Goal: Task Accomplishment & Management: Manage account settings

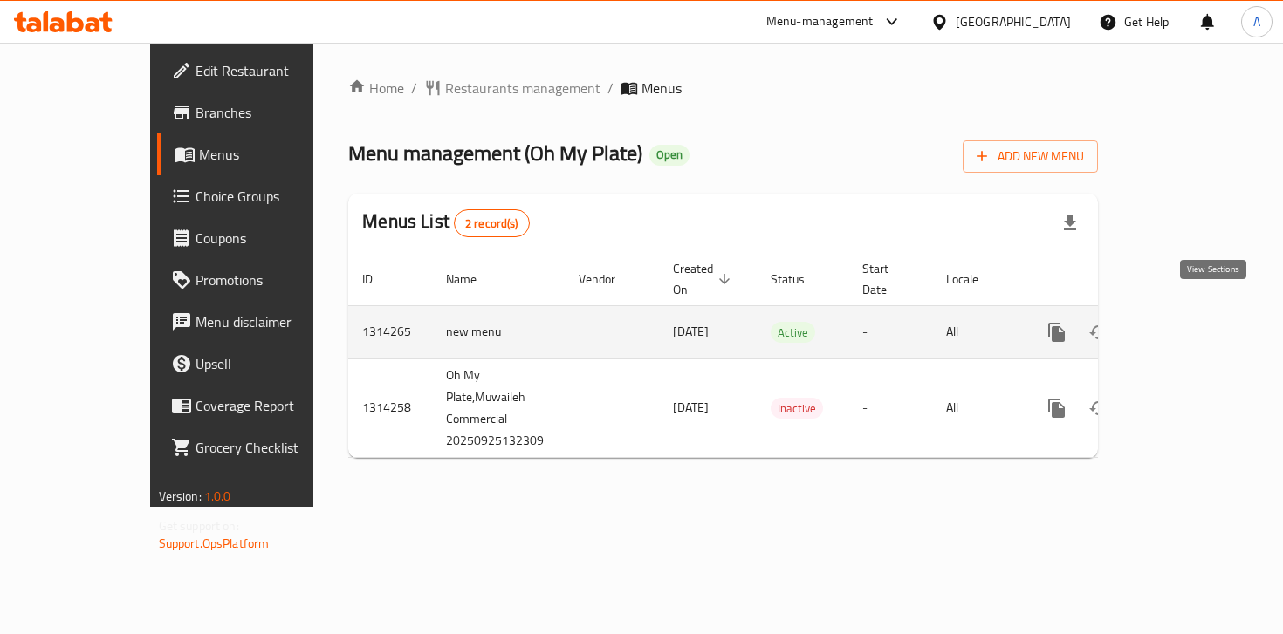
click at [1190, 325] on icon "enhanced table" at bounding box center [1182, 333] width 16 height 16
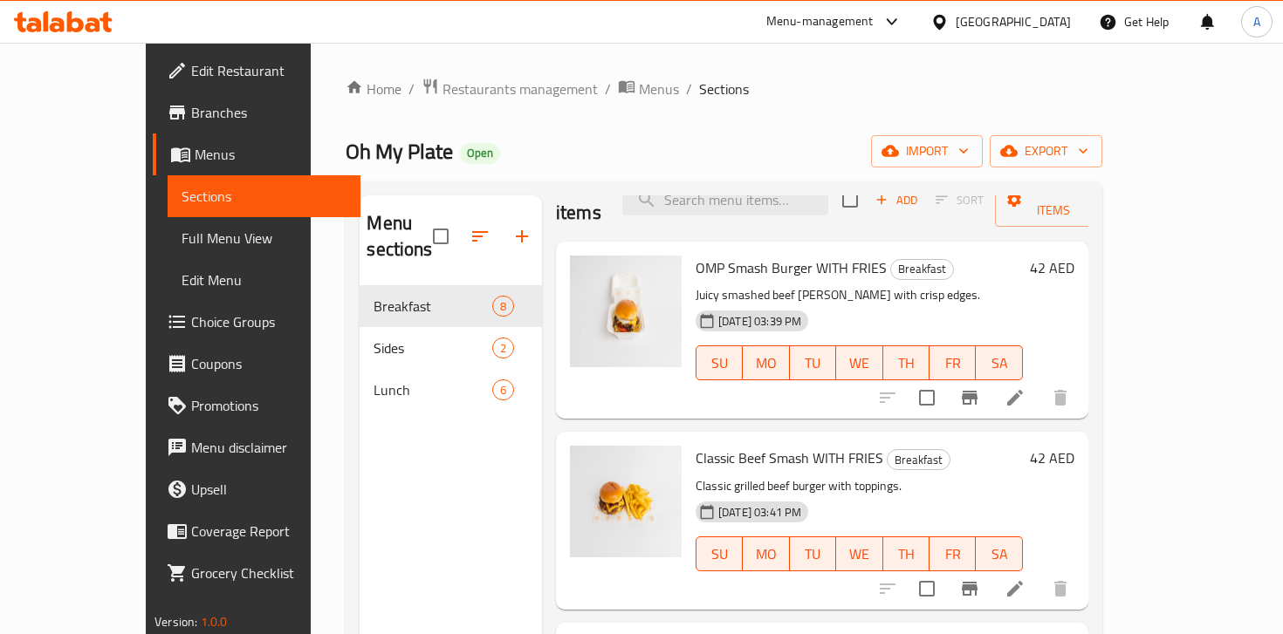
scroll to position [41, 0]
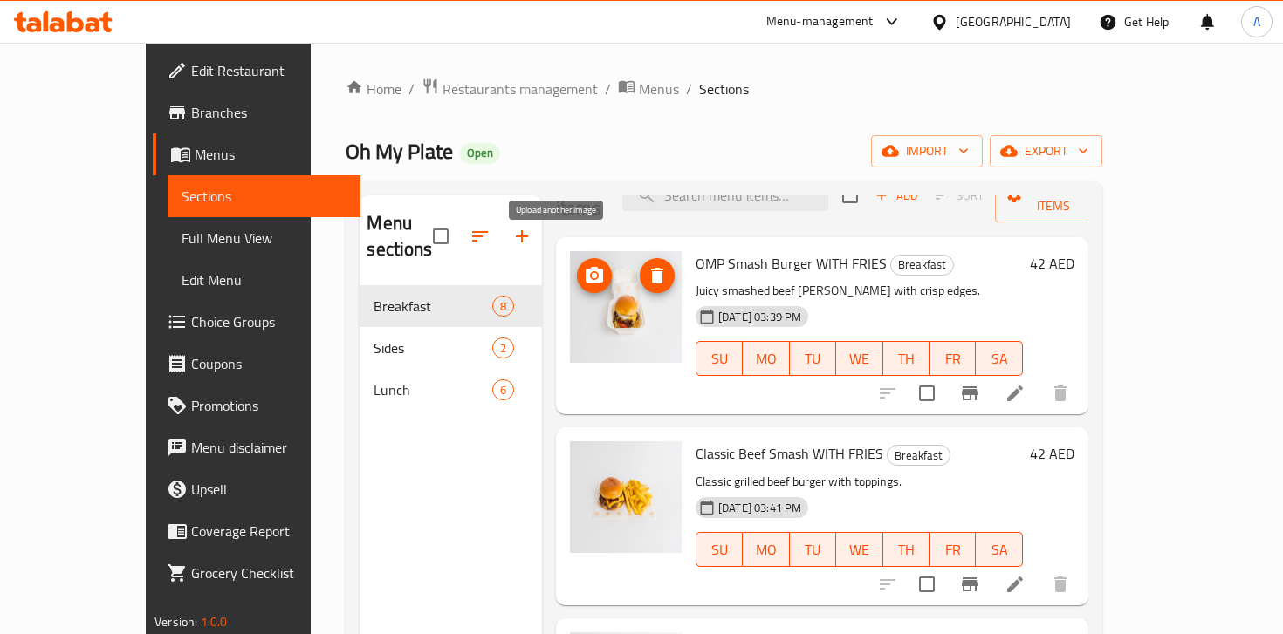
click at [584, 265] on icon "upload picture" at bounding box center [594, 275] width 21 height 21
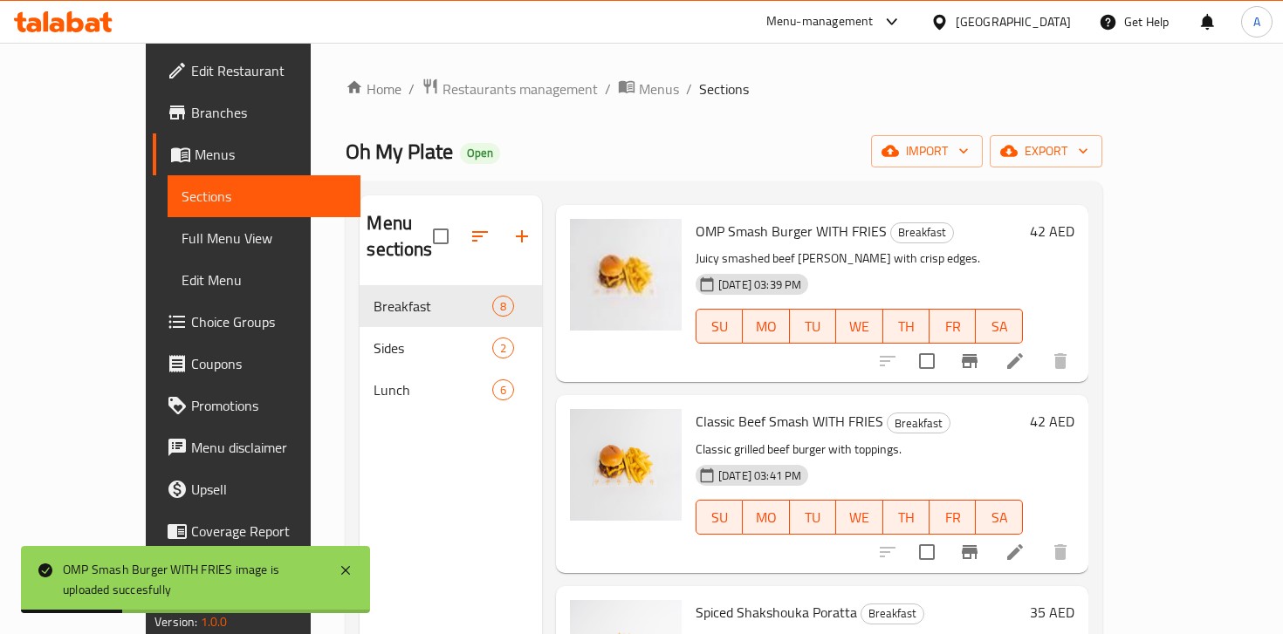
scroll to position [75, 0]
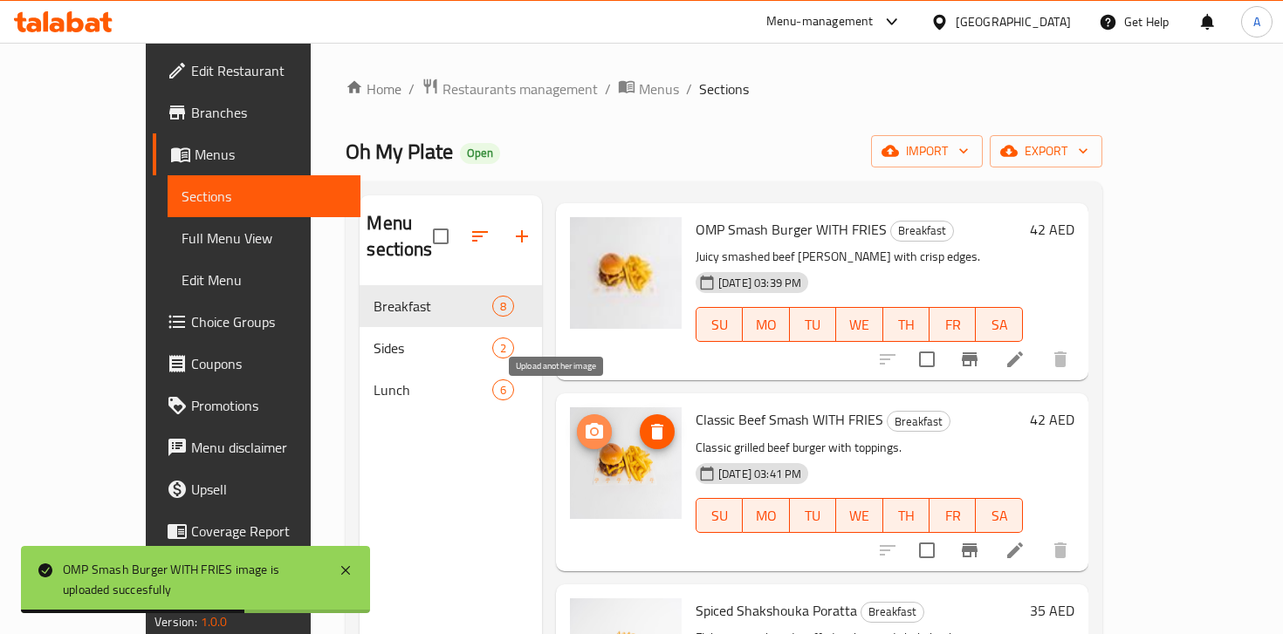
click at [585, 423] on icon "upload picture" at bounding box center [593, 431] width 17 height 16
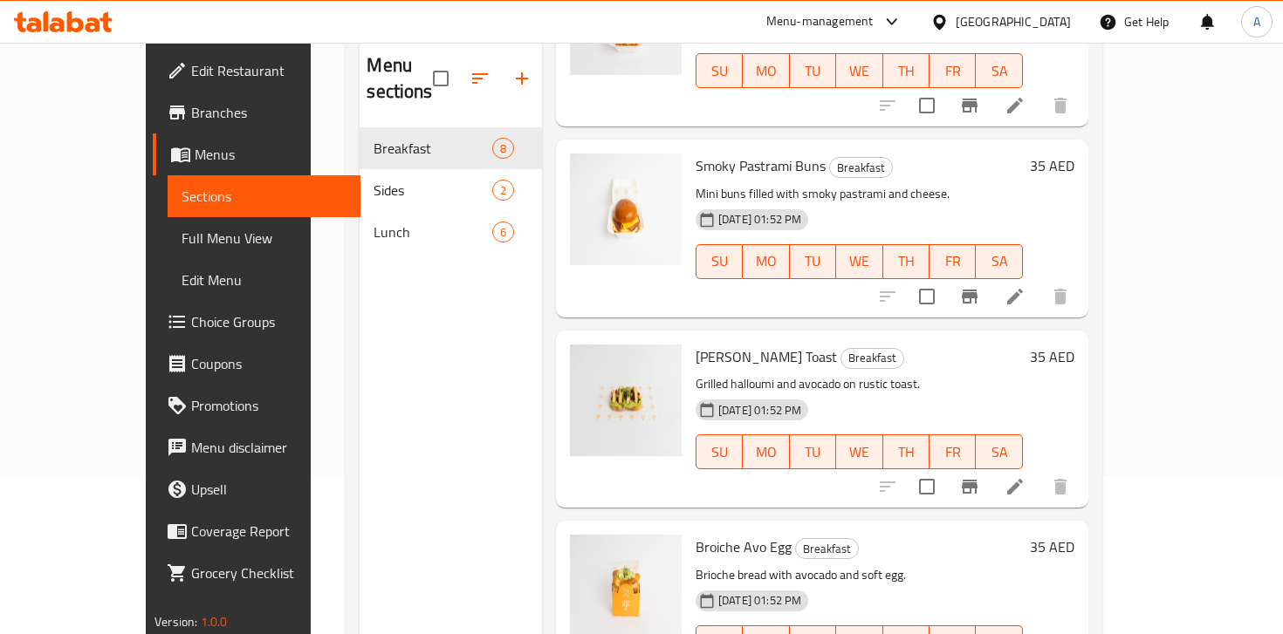
scroll to position [91, 0]
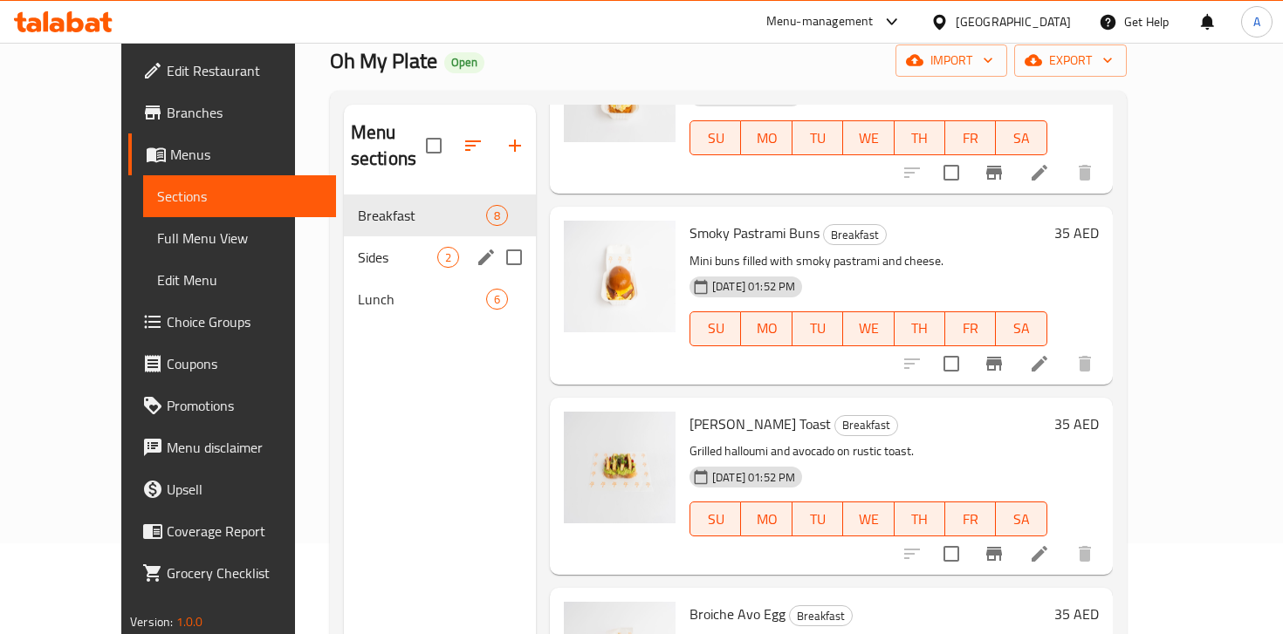
click at [358, 247] on span "Sides" at bounding box center [397, 257] width 79 height 21
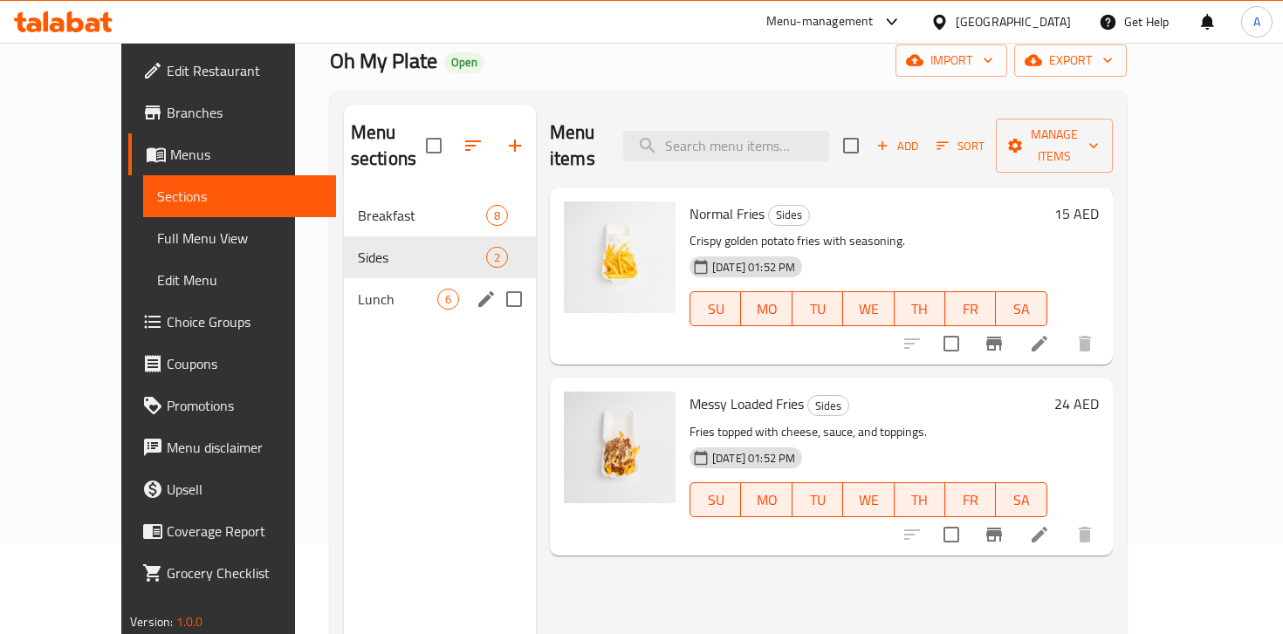
click at [358, 289] on span "Lunch" at bounding box center [397, 299] width 79 height 21
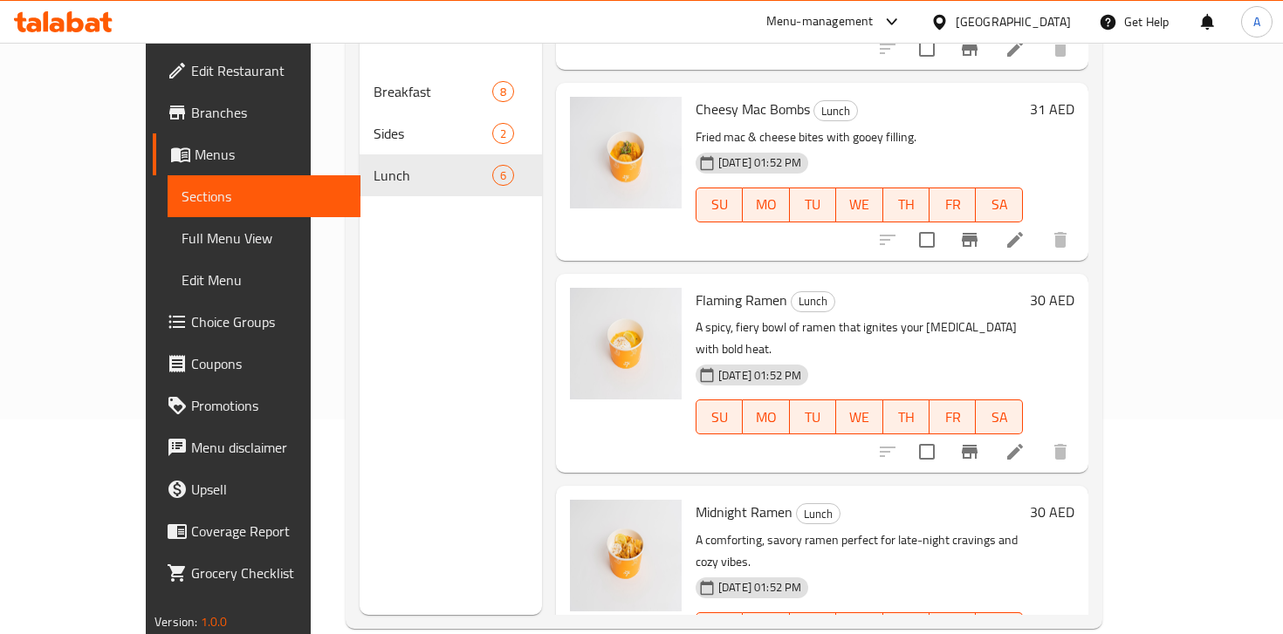
scroll to position [229, 0]
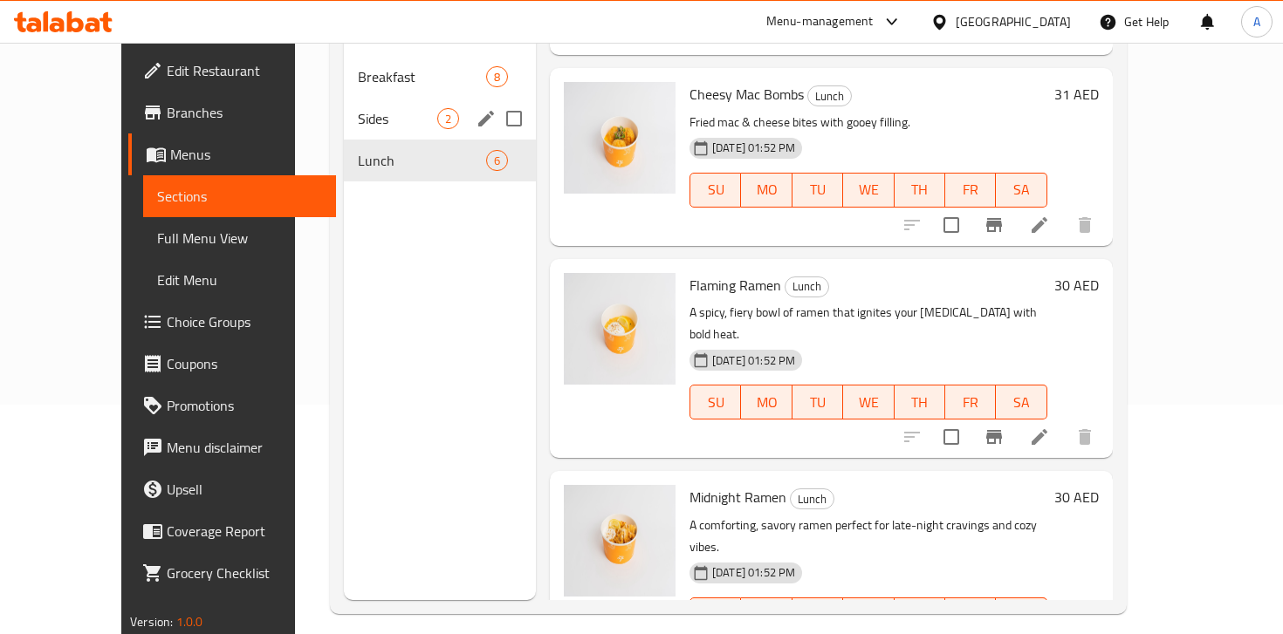
click at [359, 104] on div "Sides 2" at bounding box center [440, 119] width 192 height 42
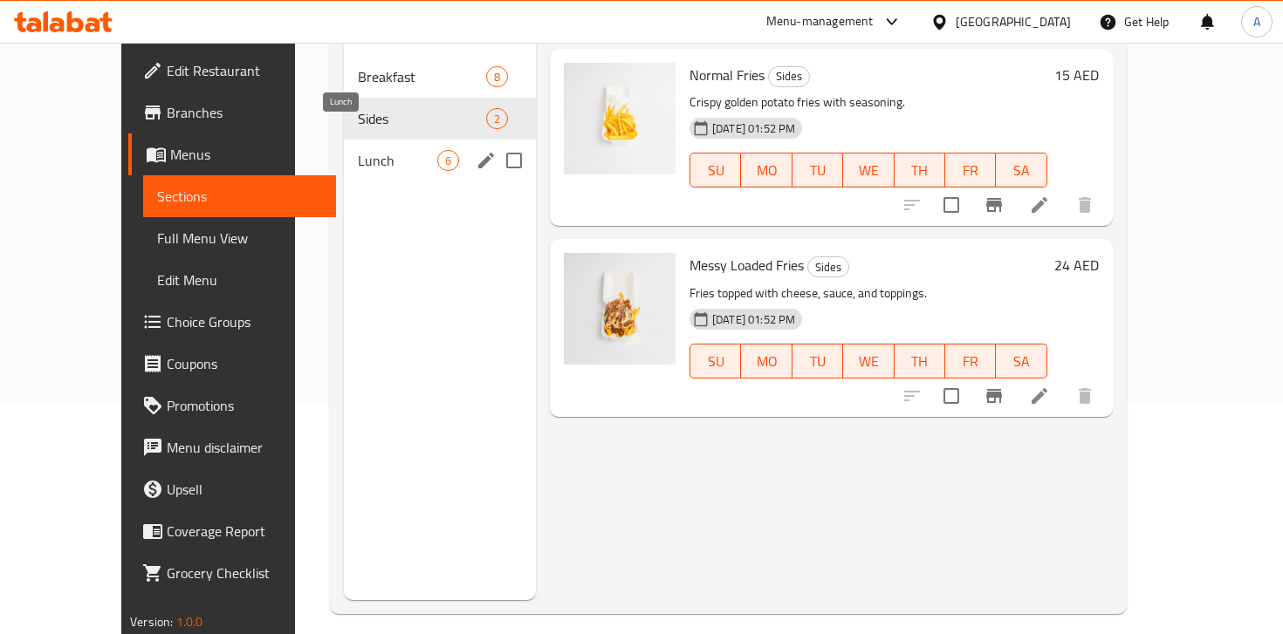
click at [358, 150] on span "Lunch" at bounding box center [397, 160] width 79 height 21
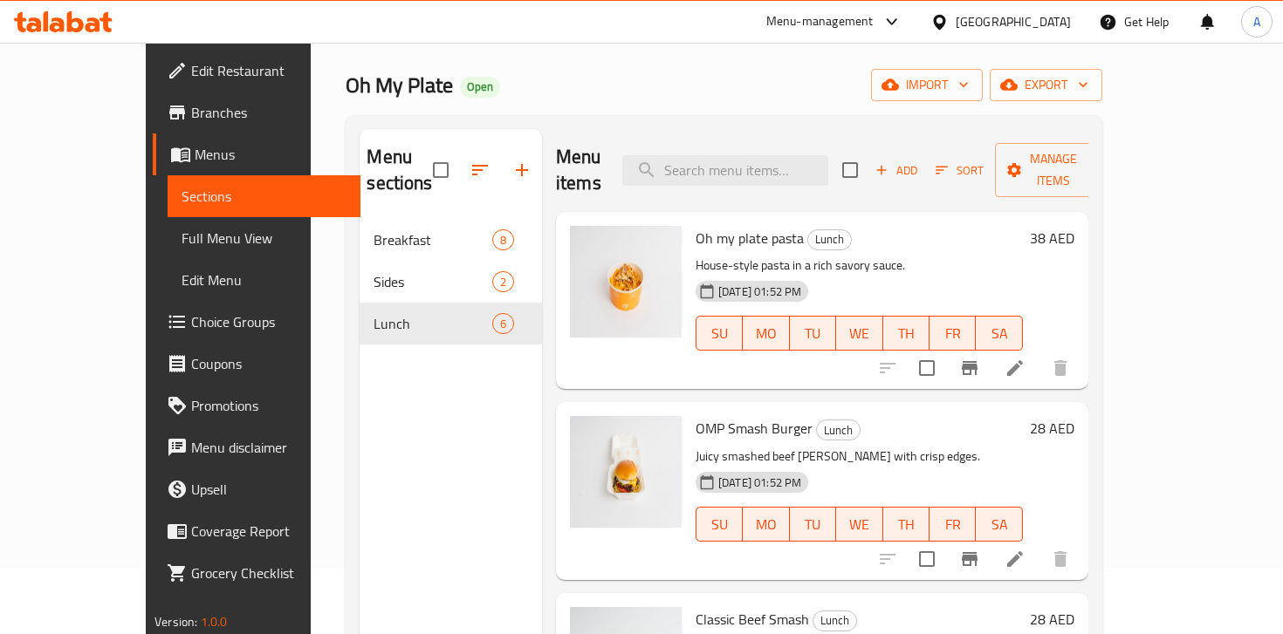
scroll to position [64, 0]
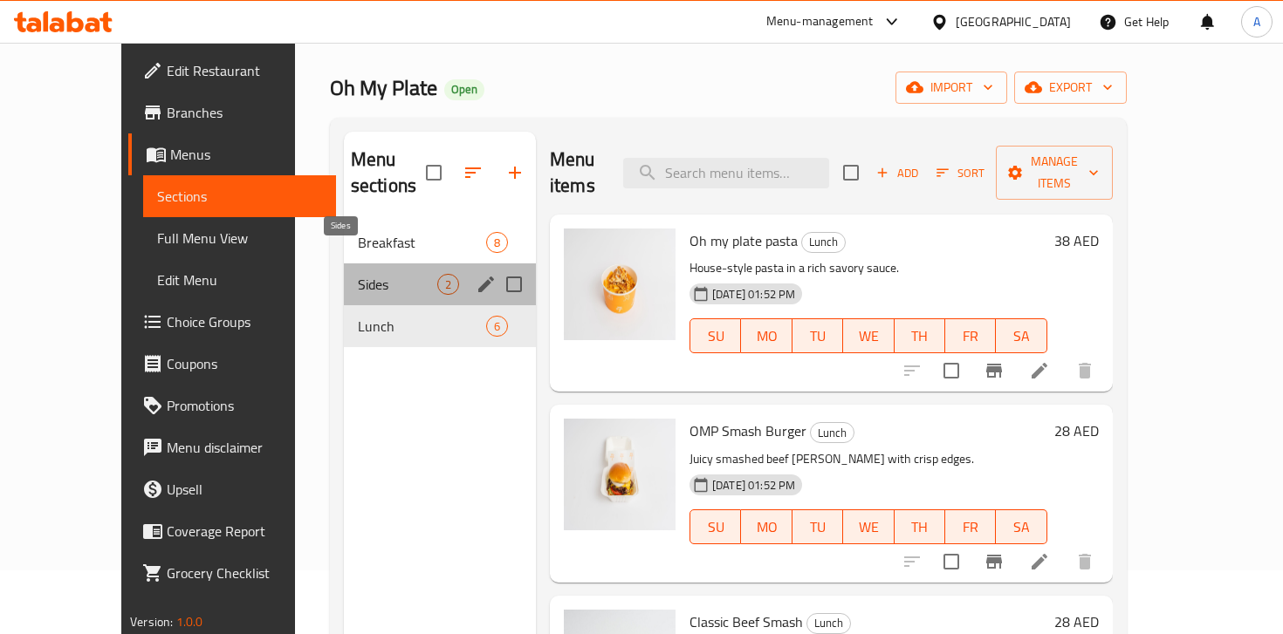
click at [386, 274] on span "Sides" at bounding box center [397, 284] width 79 height 21
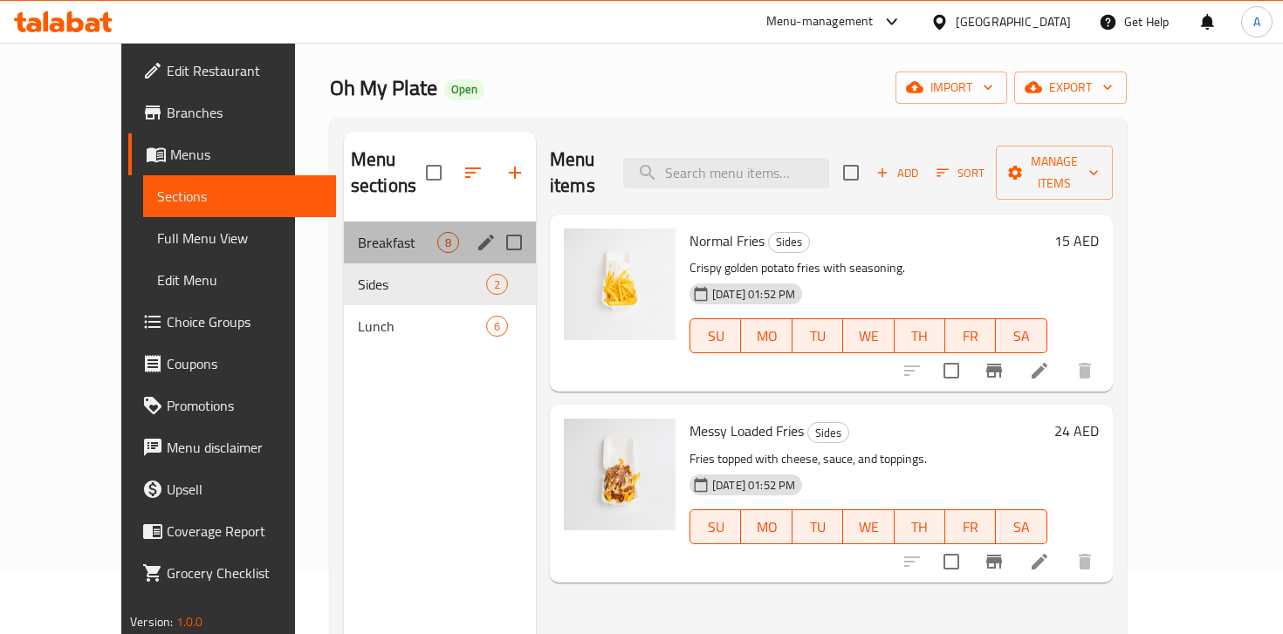
click at [344, 228] on div "Breakfast 8" at bounding box center [440, 243] width 192 height 42
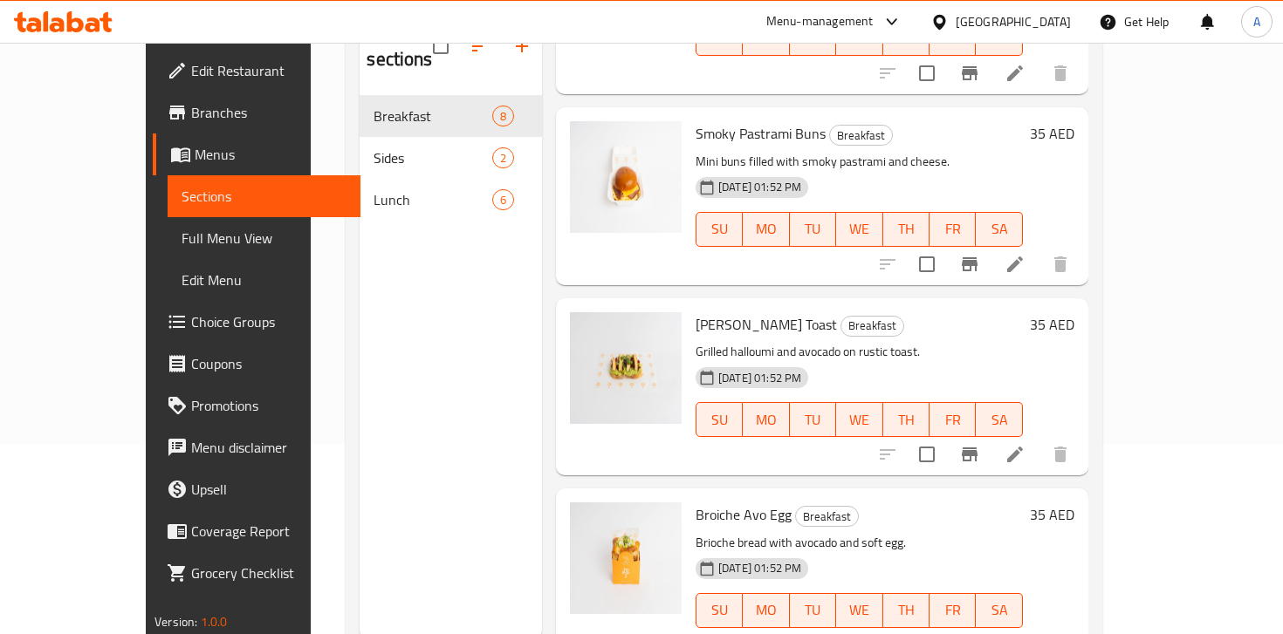
scroll to position [244, 0]
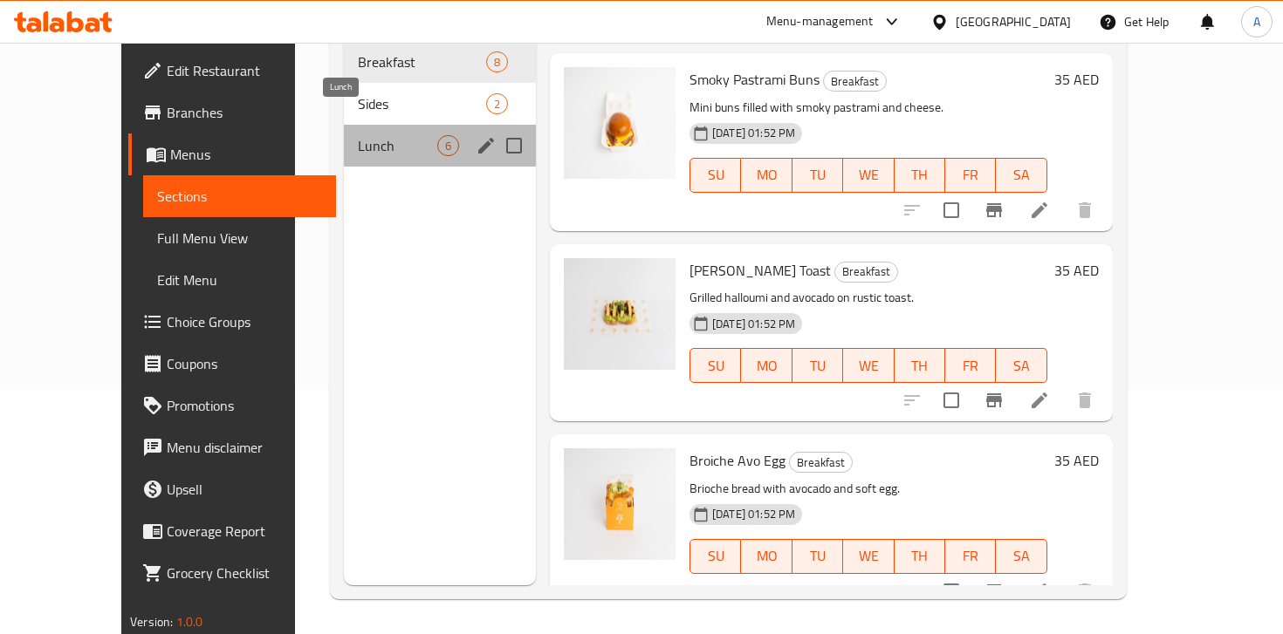
click at [358, 135] on span "Lunch" at bounding box center [397, 145] width 79 height 21
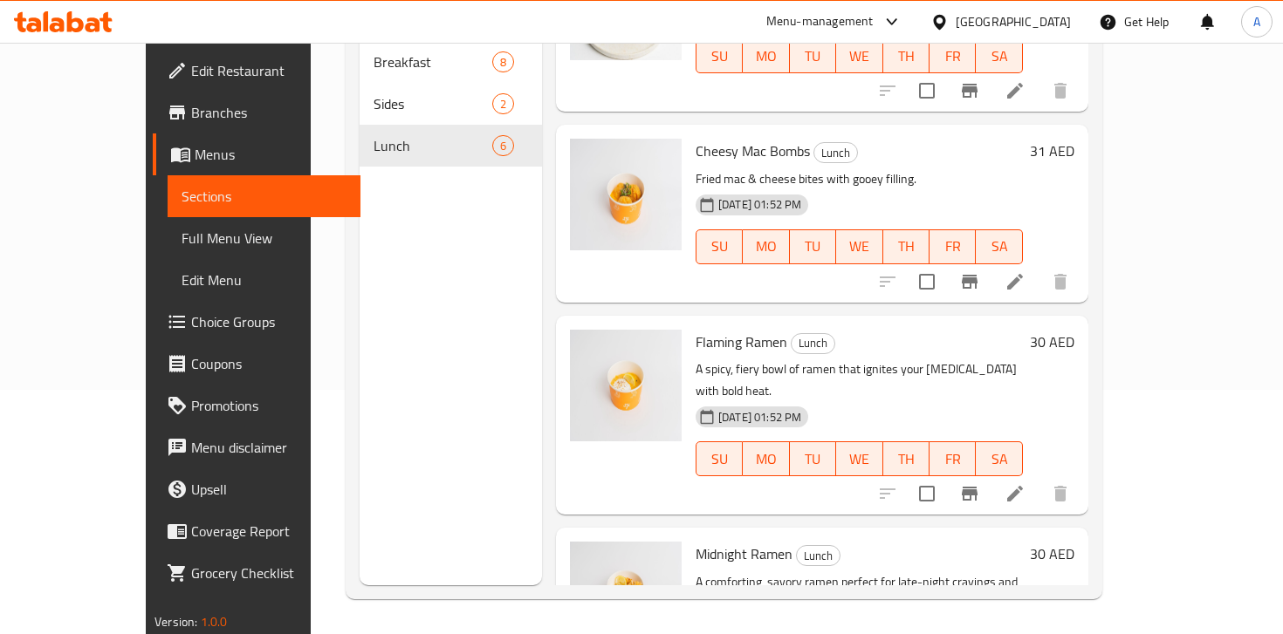
scroll to position [552, 0]
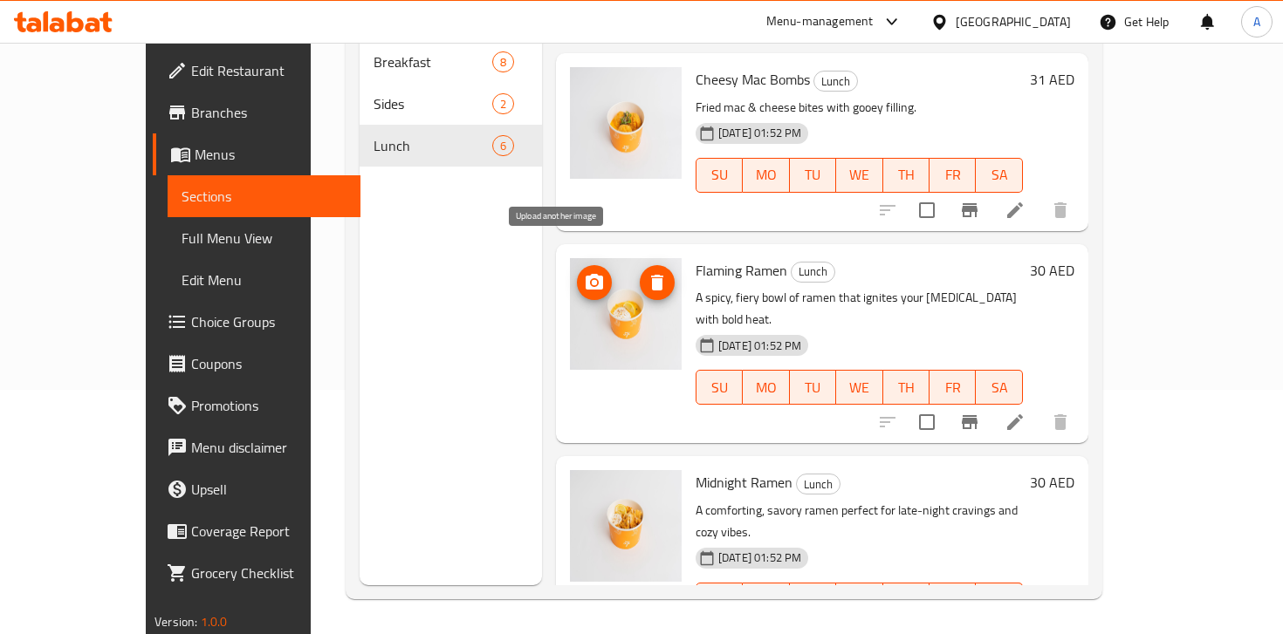
click at [585, 274] on icon "upload picture" at bounding box center [593, 282] width 17 height 16
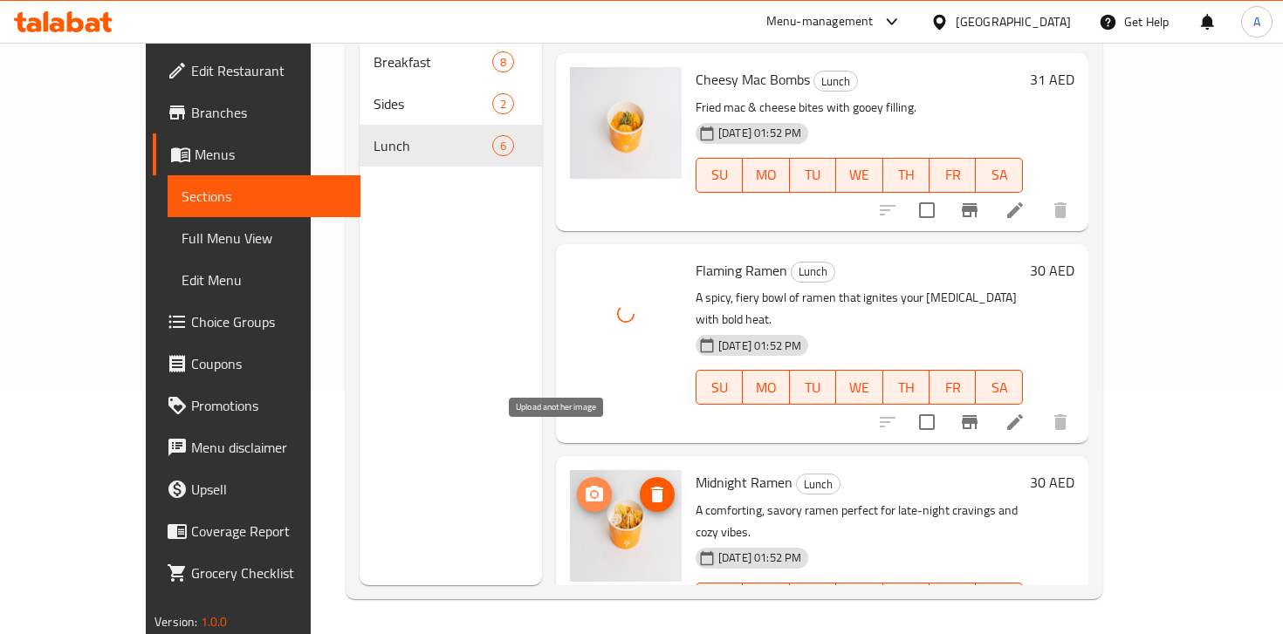
click at [585, 486] on icon "upload picture" at bounding box center [593, 494] width 17 height 16
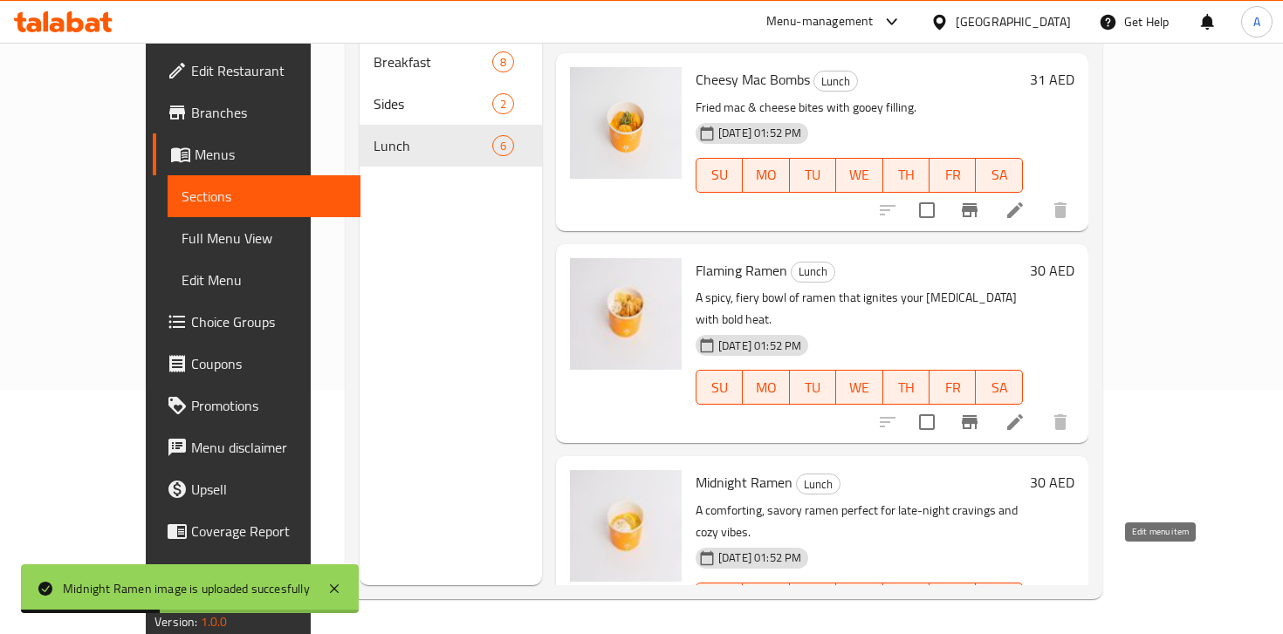
click at [1023, 627] on icon at bounding box center [1015, 635] width 16 height 16
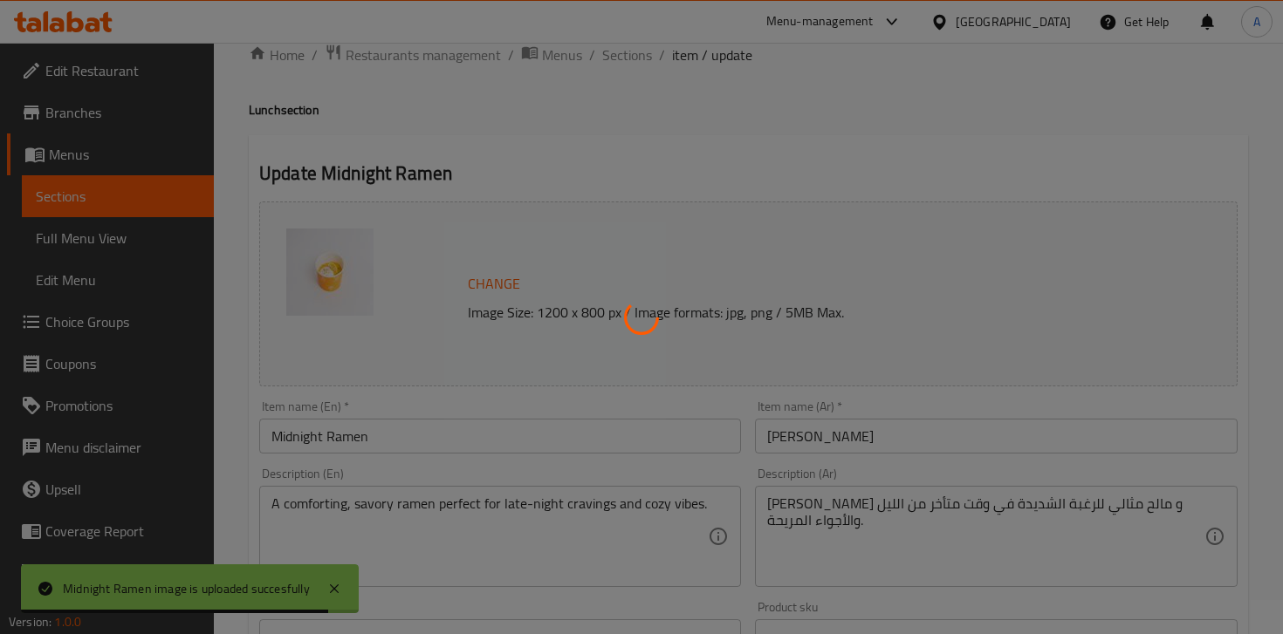
scroll to position [68, 0]
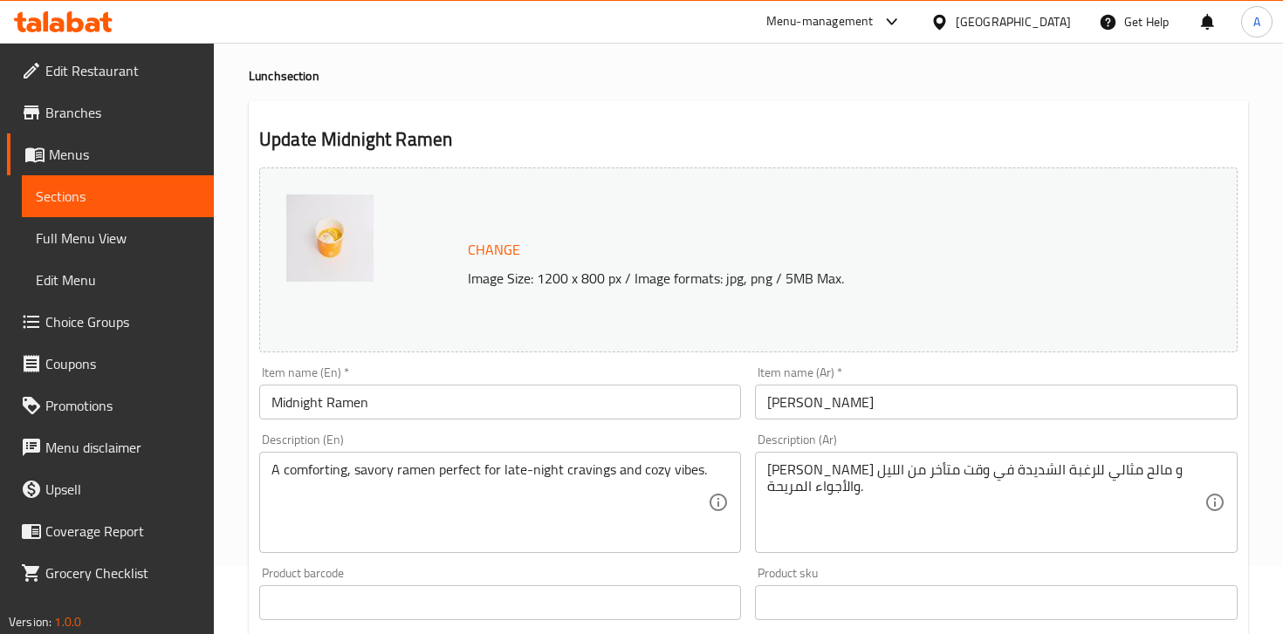
click at [305, 402] on input "Midnight Ramen" at bounding box center [500, 402] width 482 height 35
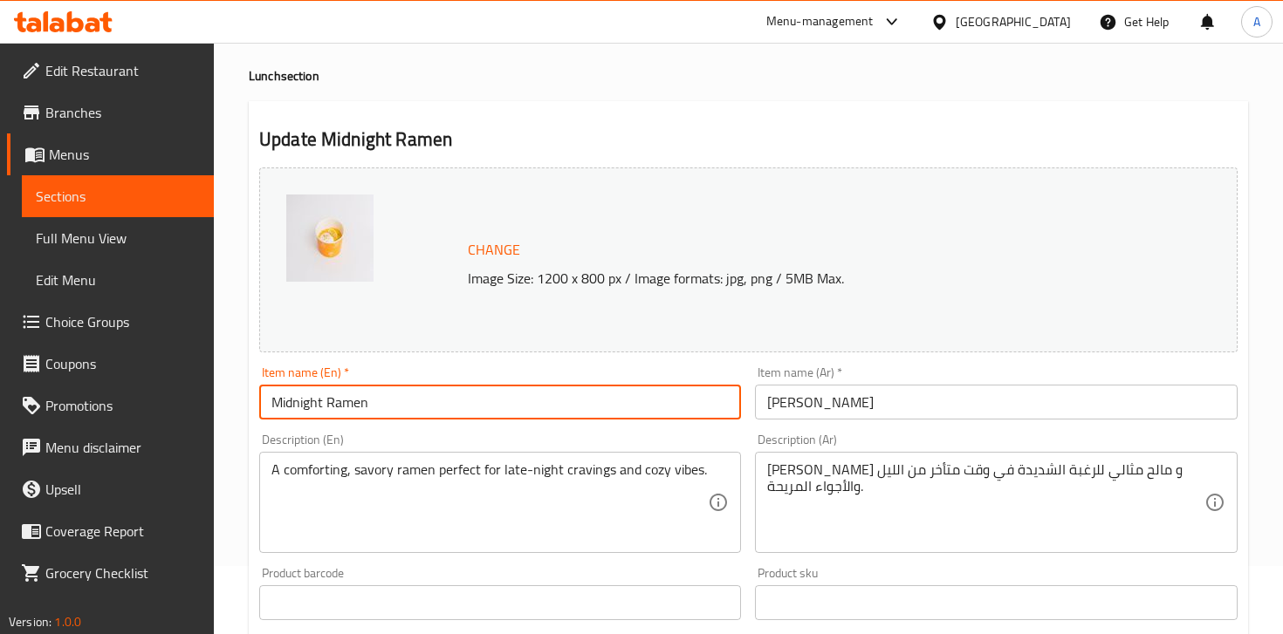
click at [300, 403] on input "Midnight Ramen" at bounding box center [500, 402] width 482 height 35
type input "Cheese Ramen"
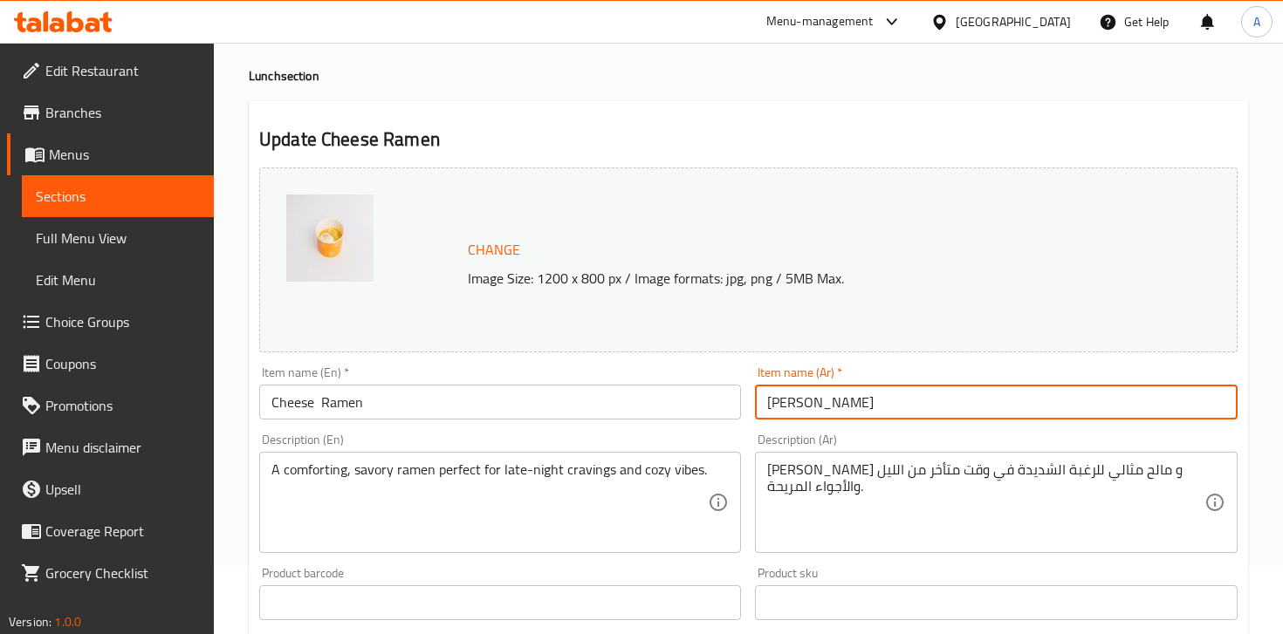
click at [834, 406] on input "[PERSON_NAME]" at bounding box center [996, 402] width 482 height 35
type input "تشيز ميد نايت"
click at [537, 405] on input "Cheese Ramen" at bounding box center [500, 402] width 482 height 35
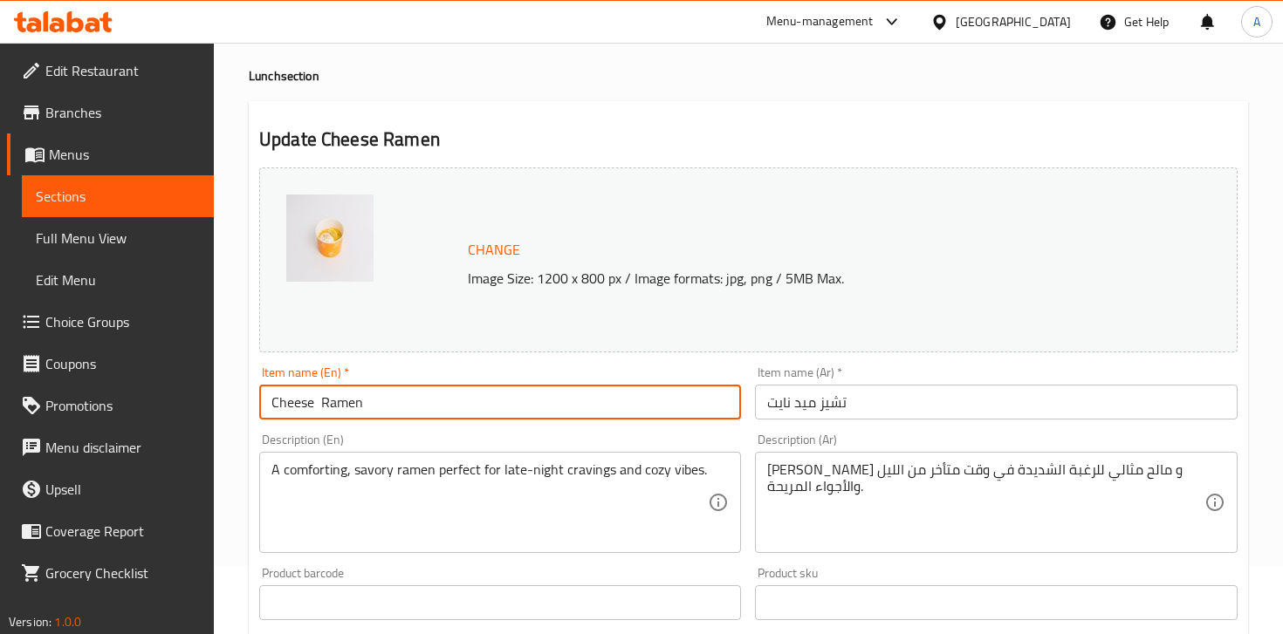
paste input "text"
type input "Cheese Ramen"
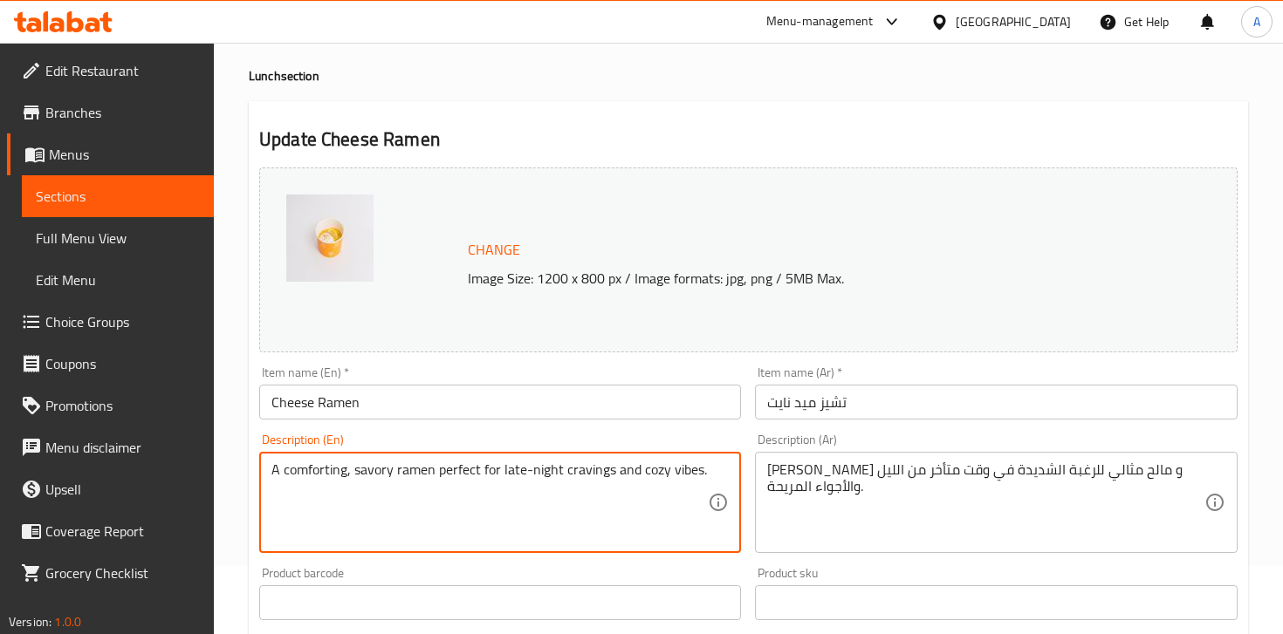
click at [527, 507] on textarea "A comforting, savory ramen perfect for late-night cravings and cozy vibes." at bounding box center [489, 503] width 436 height 83
paste textarea "rich and creamy twist on classic ramen — topped with melted cheese that blends …"
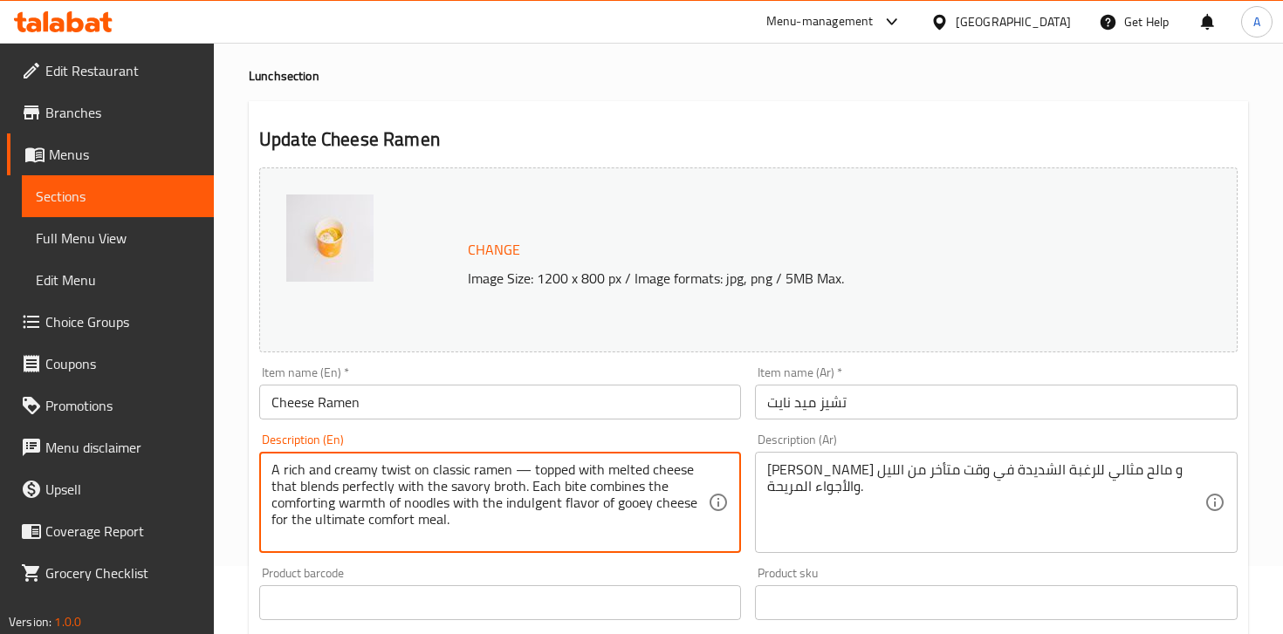
type textarea "A rich and creamy twist on classic ramen — topped with melted cheese that blend…"
click at [523, 517] on textarea "A rich and creamy twist on classic ramen — topped with melted cheese that blend…" at bounding box center [489, 503] width 436 height 83
paste textarea
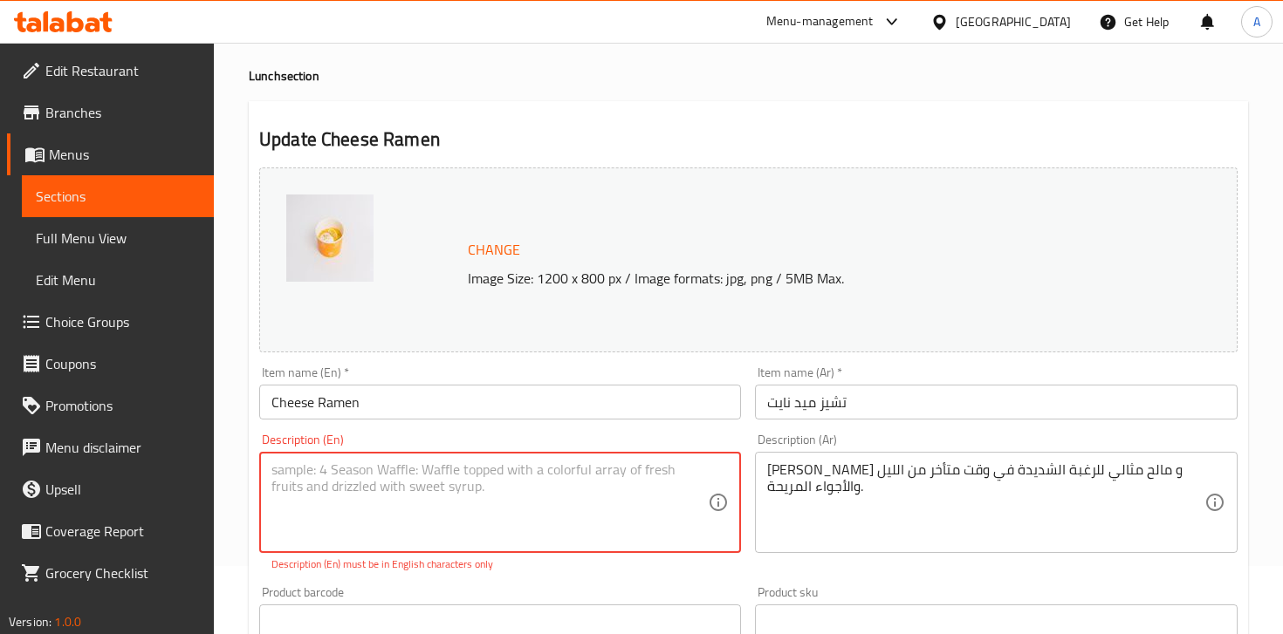
click at [576, 474] on textarea at bounding box center [489, 503] width 436 height 83
click at [615, 435] on div "Description (En) Description (En) Description (En) must be in English character…" at bounding box center [500, 503] width 482 height 139
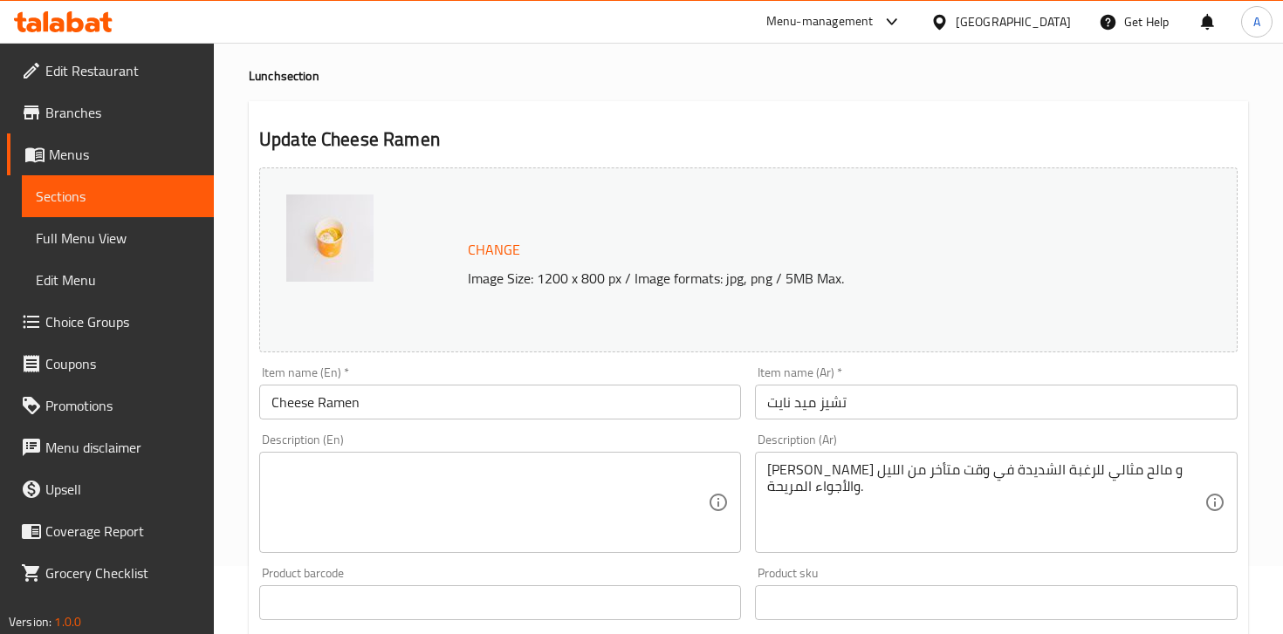
click at [421, 530] on textarea at bounding box center [489, 503] width 436 height 83
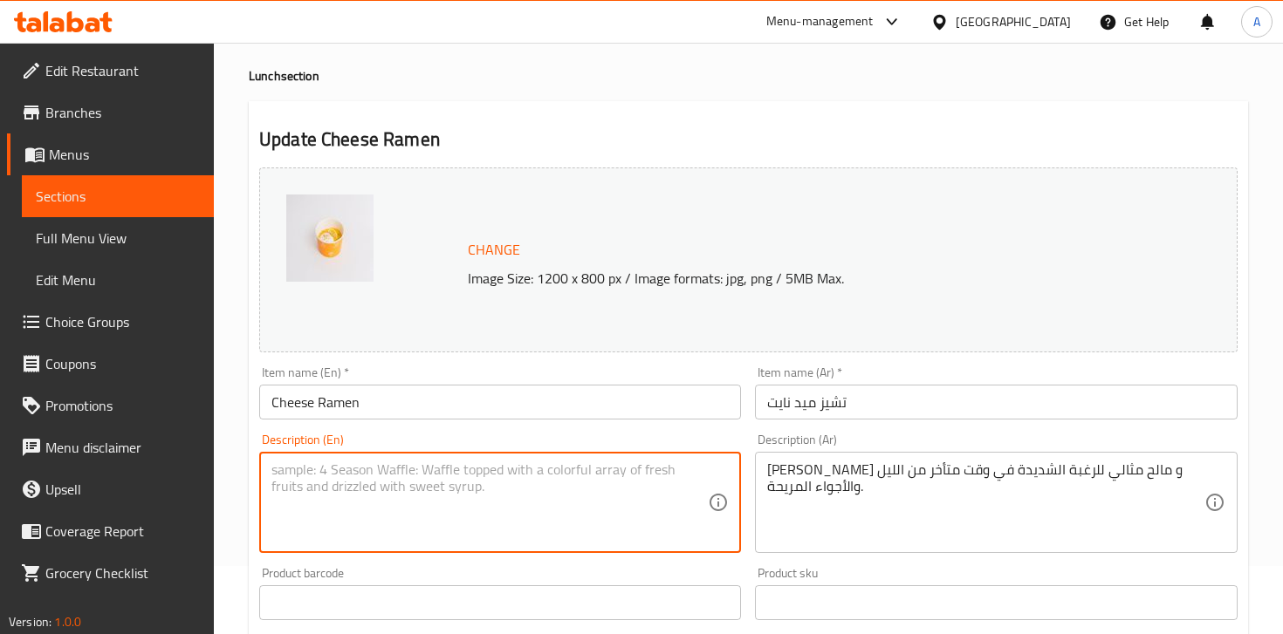
click at [392, 467] on textarea at bounding box center [489, 503] width 436 height 83
click at [373, 479] on textarea at bounding box center [489, 503] width 436 height 83
click at [411, 475] on textarea at bounding box center [489, 503] width 436 height 83
click at [402, 469] on textarea at bounding box center [489, 503] width 436 height 83
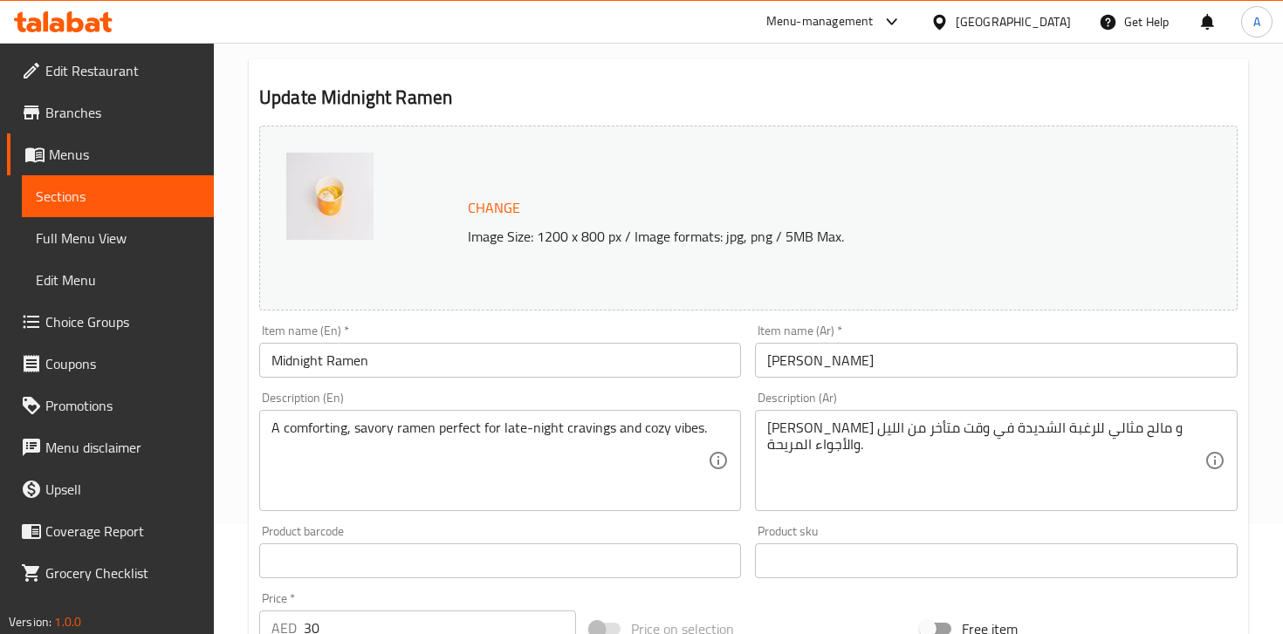
scroll to position [151, 0]
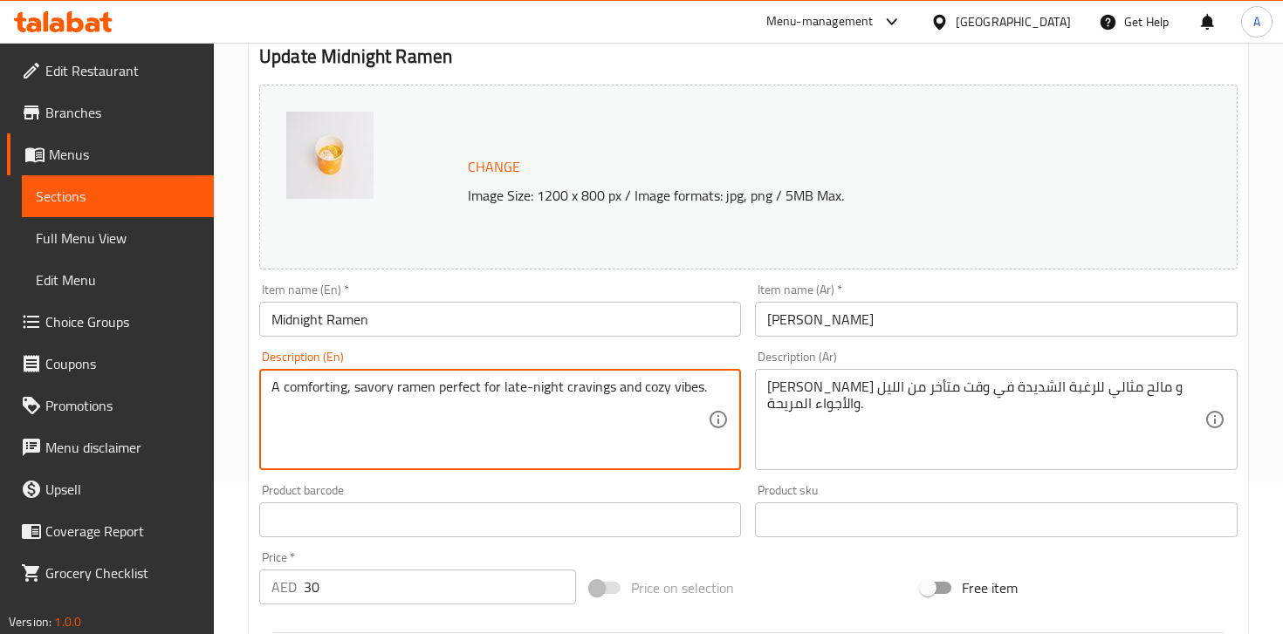
click at [442, 392] on textarea "A comforting, savory ramen perfect for late-night cravings and cozy vibes." at bounding box center [489, 420] width 436 height 83
paste textarea
click at [522, 418] on textarea at bounding box center [489, 420] width 436 height 83
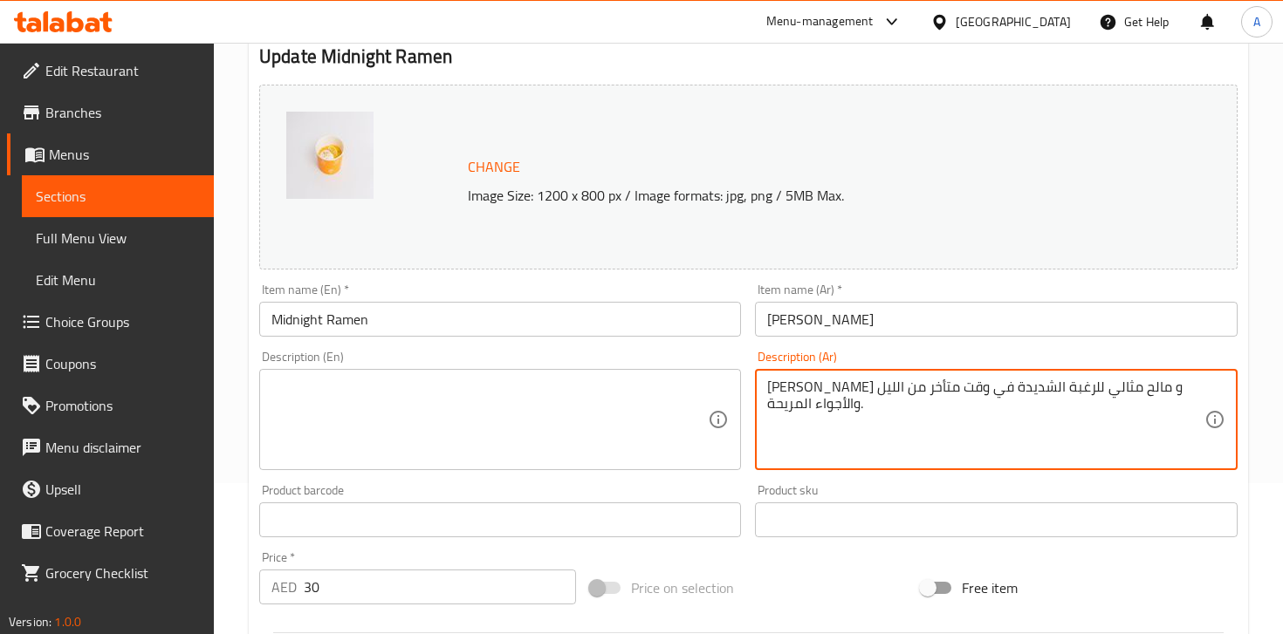
click at [813, 406] on textarea "[PERSON_NAME] و مالح مثالي للرغبة الشديدة في وقت متأخر من الليل والأجواء المريح…" at bounding box center [985, 420] width 436 height 83
paste textarea
type textarea "[PERSON_NAME] و مالح مثالي للرغبة الشديدة في وقت متأخر من الليل والأجواء المريح…"
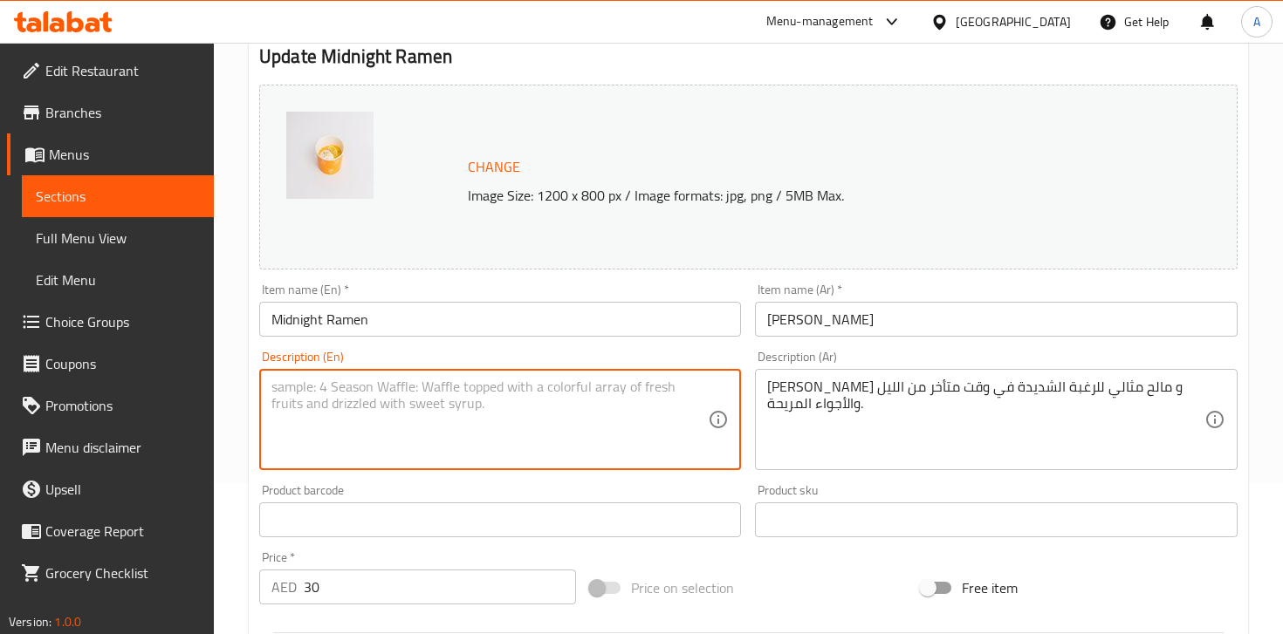
type textarea "A comforting, savory ramen perfect for late-night cravings and cozy vibes."
click at [334, 414] on textarea "A comforting, savory ramen perfect for late-night cravings and cozy vibes." at bounding box center [489, 420] width 436 height 83
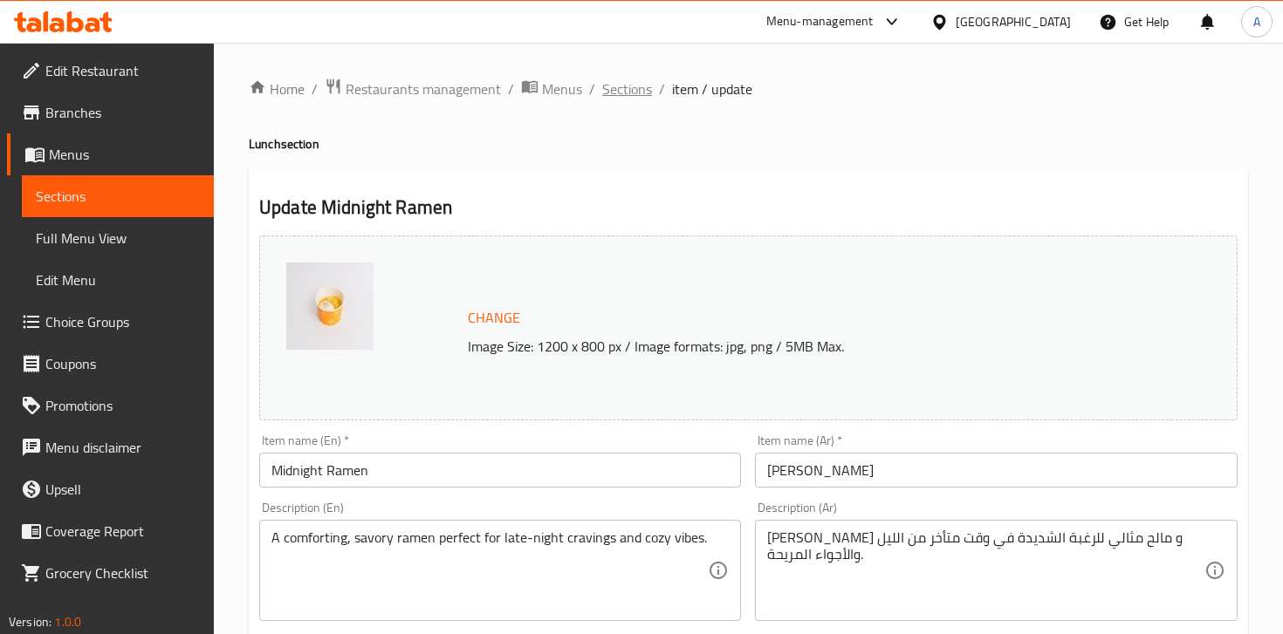
click at [620, 99] on span "Sections" at bounding box center [627, 89] width 50 height 21
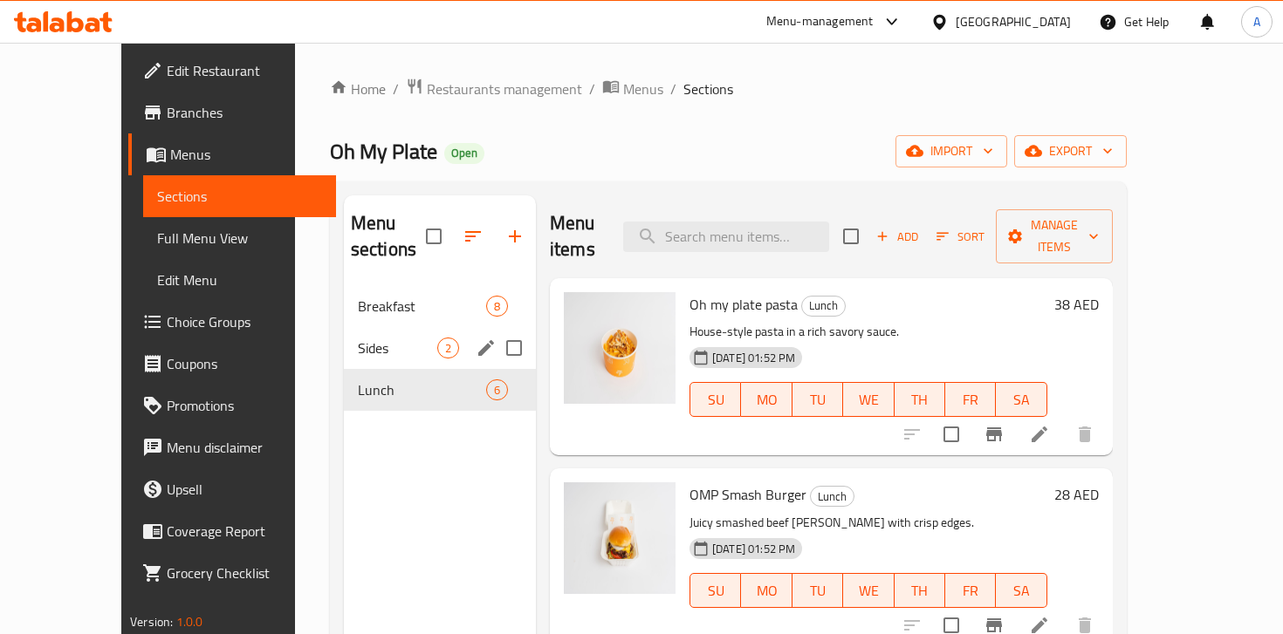
click at [362, 327] on div "Sides 2" at bounding box center [440, 348] width 192 height 42
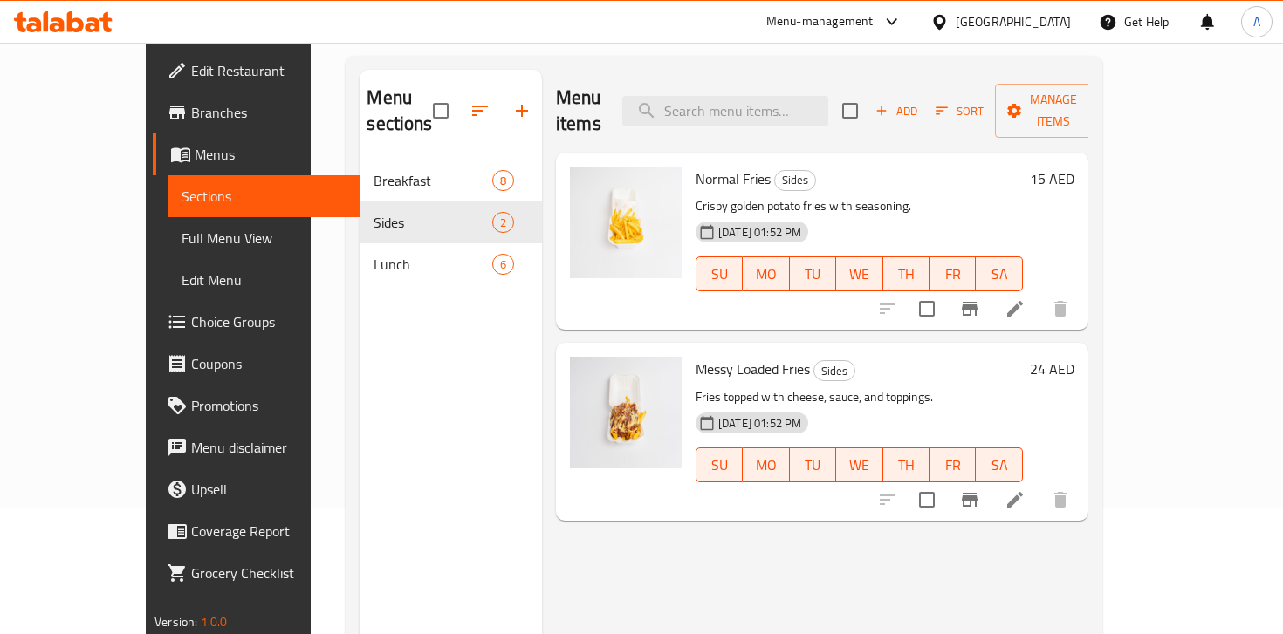
scroll to position [57, 0]
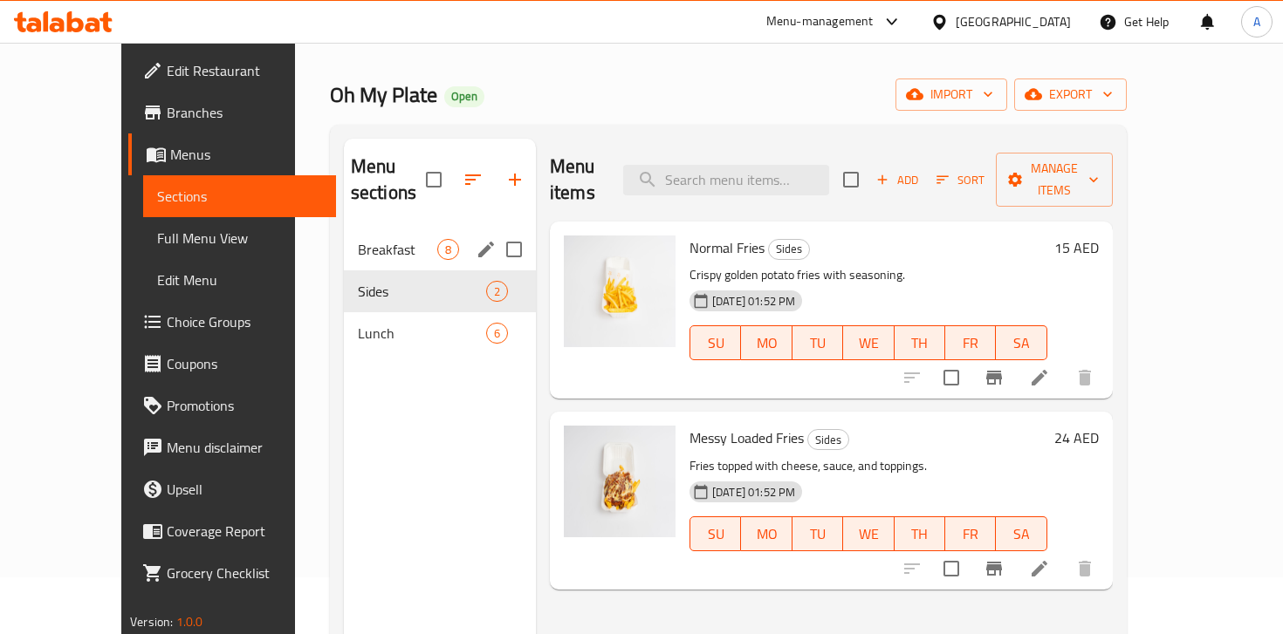
click at [344, 235] on div "Breakfast 8" at bounding box center [440, 250] width 192 height 42
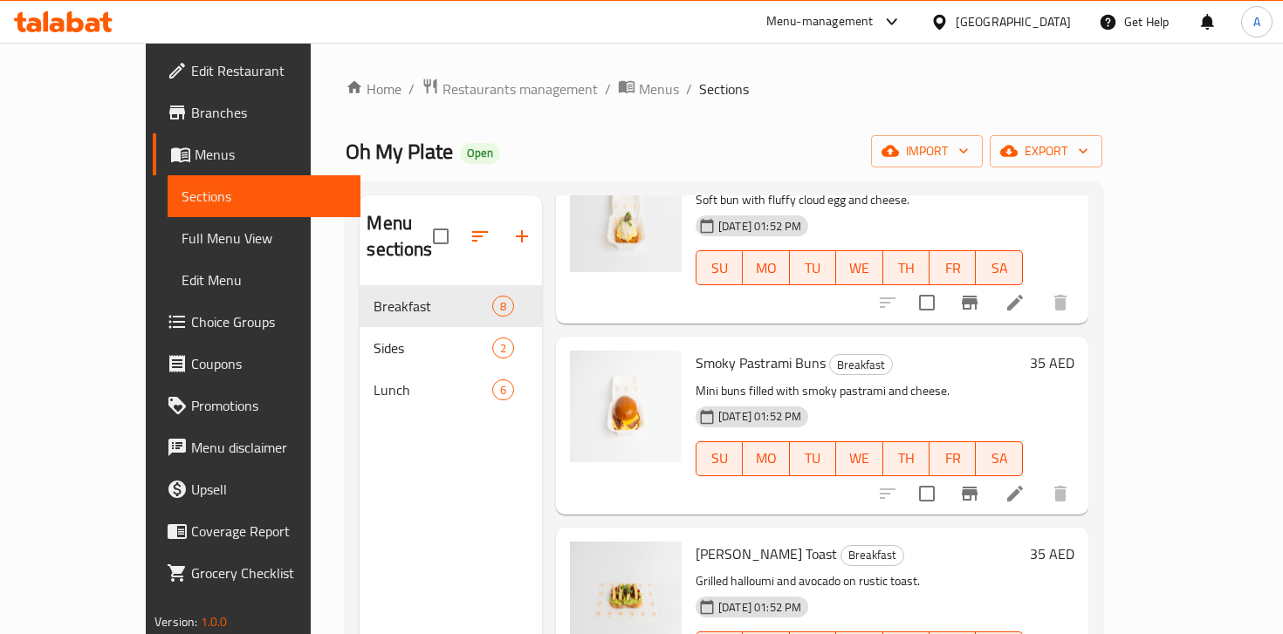
scroll to position [934, 0]
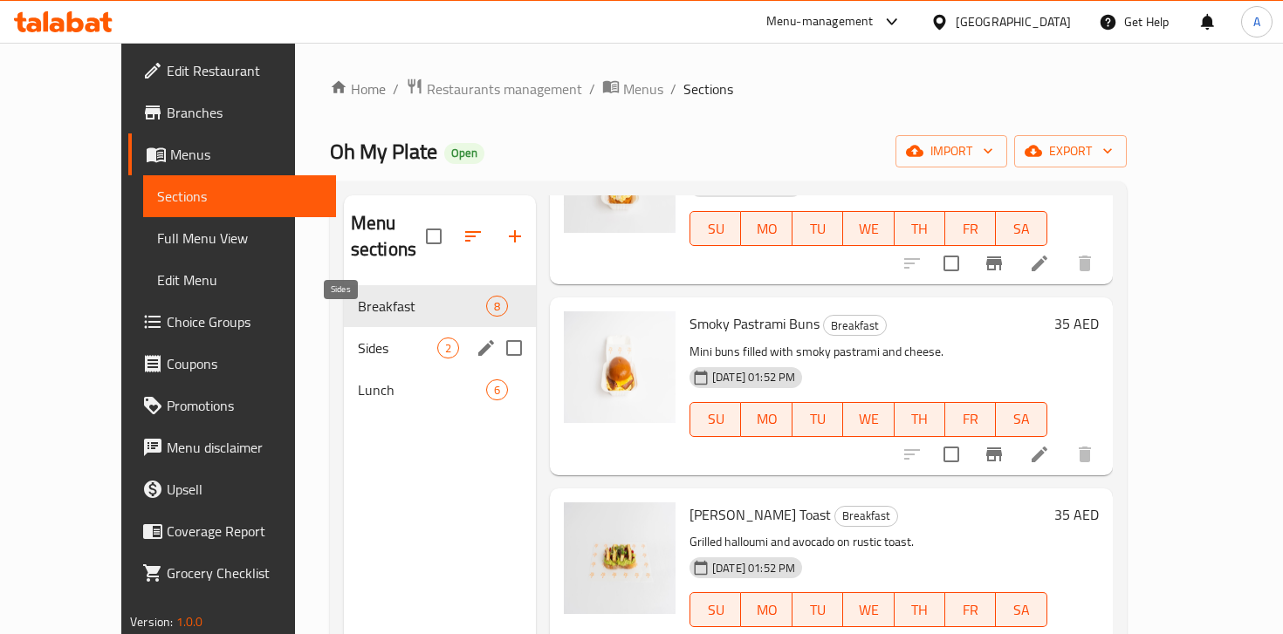
click at [358, 338] on span "Sides" at bounding box center [397, 348] width 79 height 21
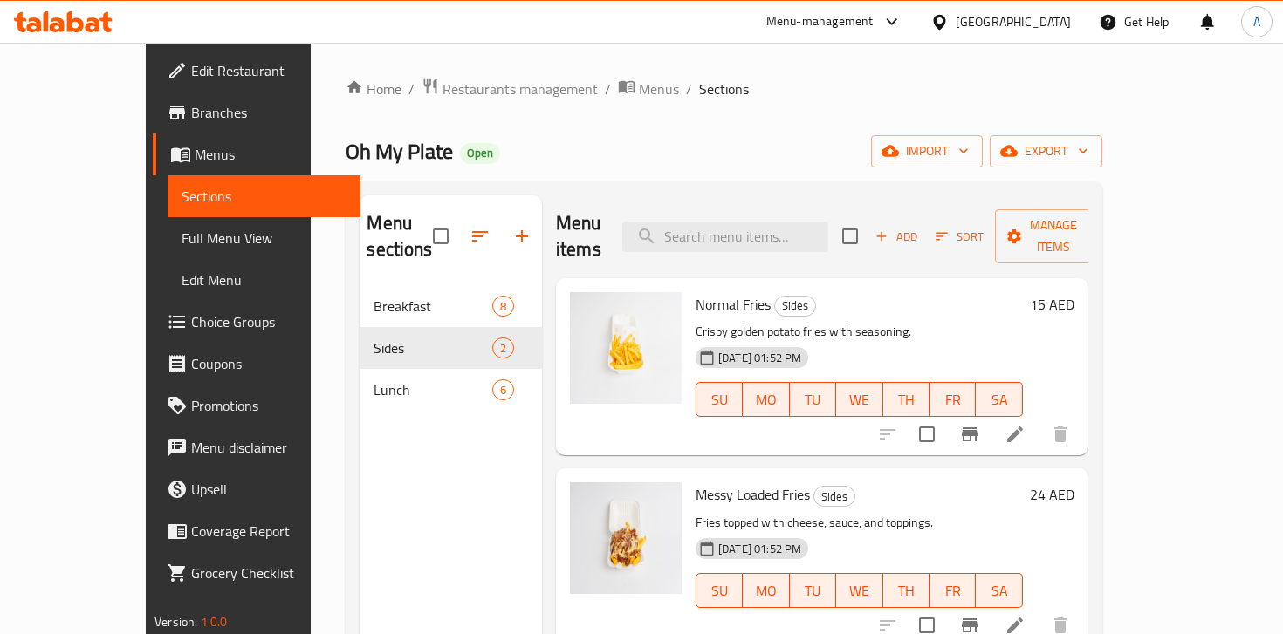
scroll to position [244, 0]
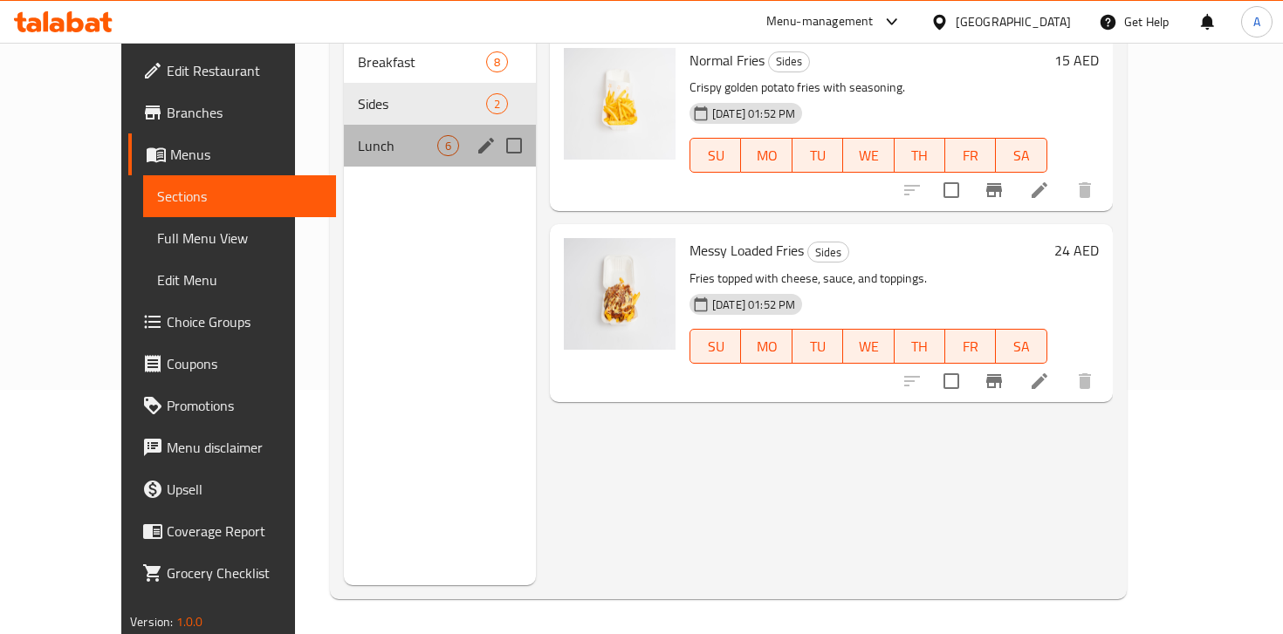
click at [358, 135] on span "Lunch" at bounding box center [397, 145] width 79 height 21
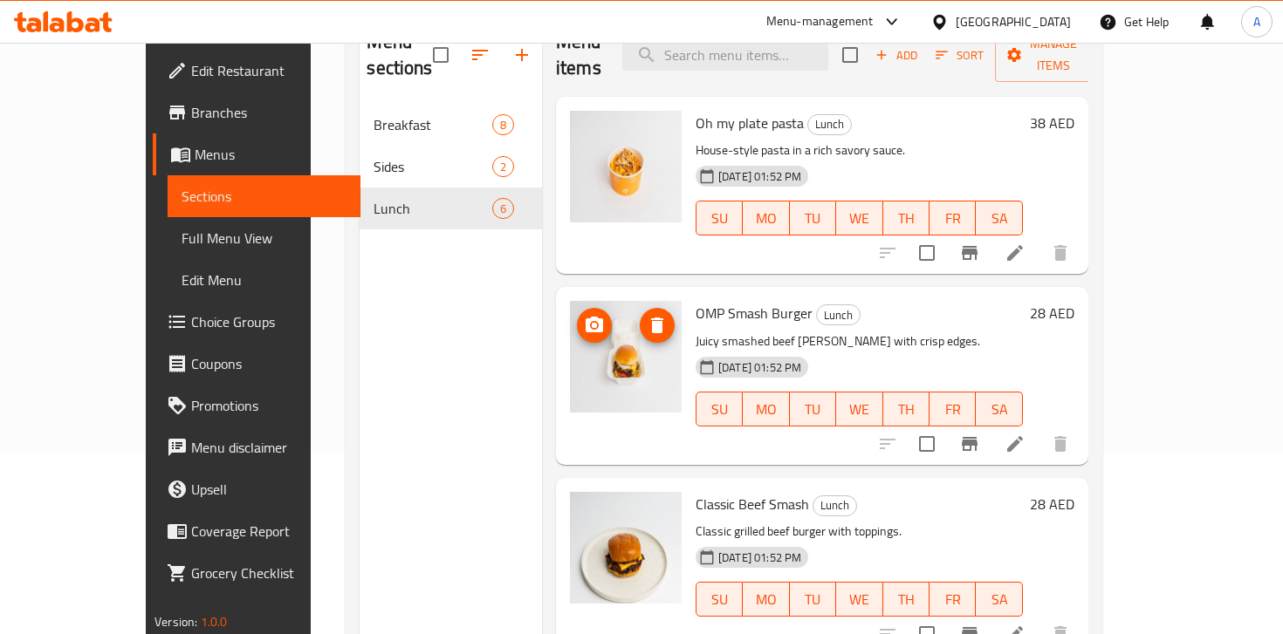
scroll to position [145, 0]
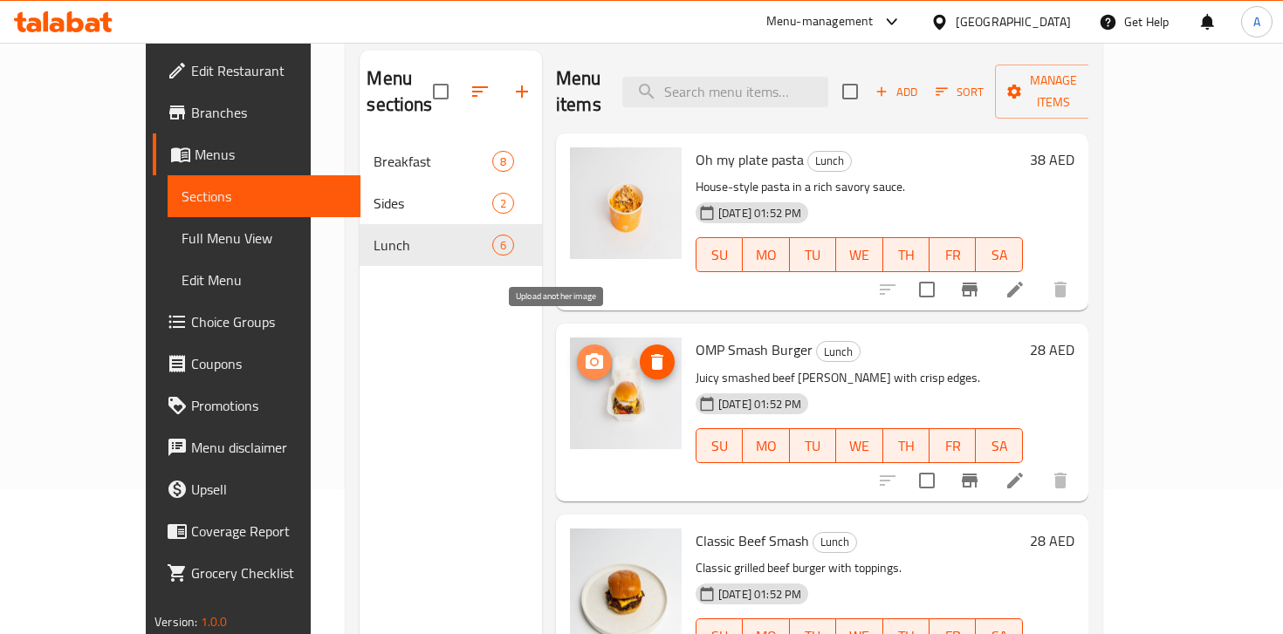
click at [584, 352] on icon "upload picture" at bounding box center [594, 362] width 21 height 21
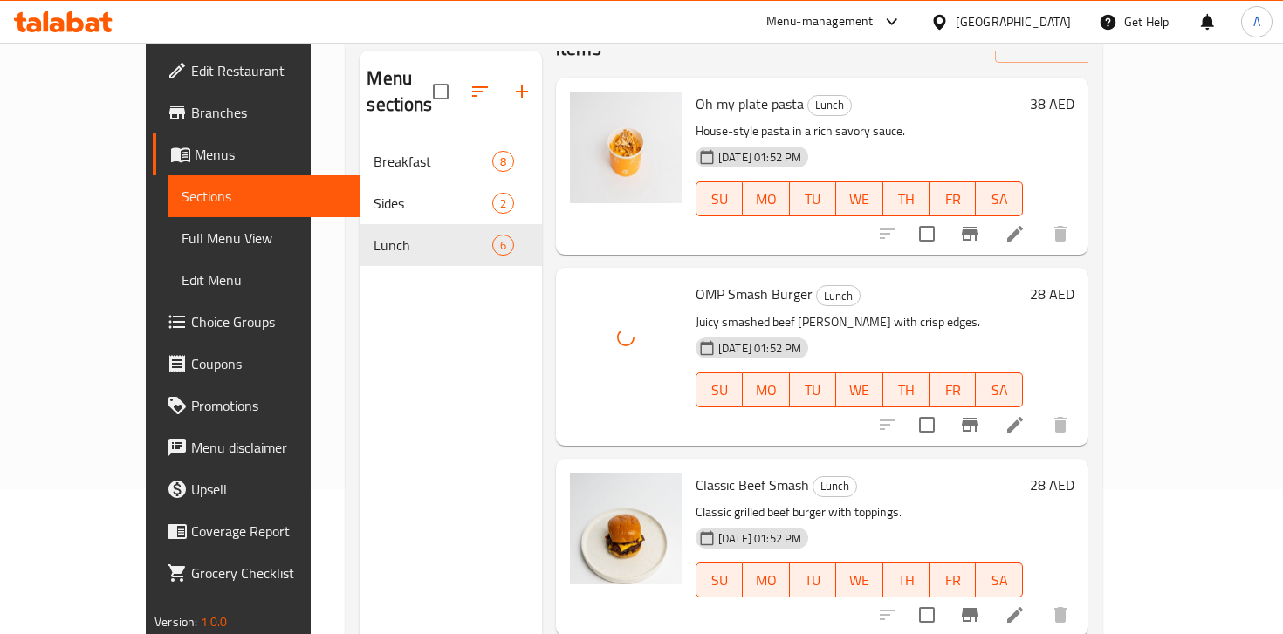
scroll to position [57, 0]
click at [584, 486] on icon "upload picture" at bounding box center [594, 496] width 21 height 21
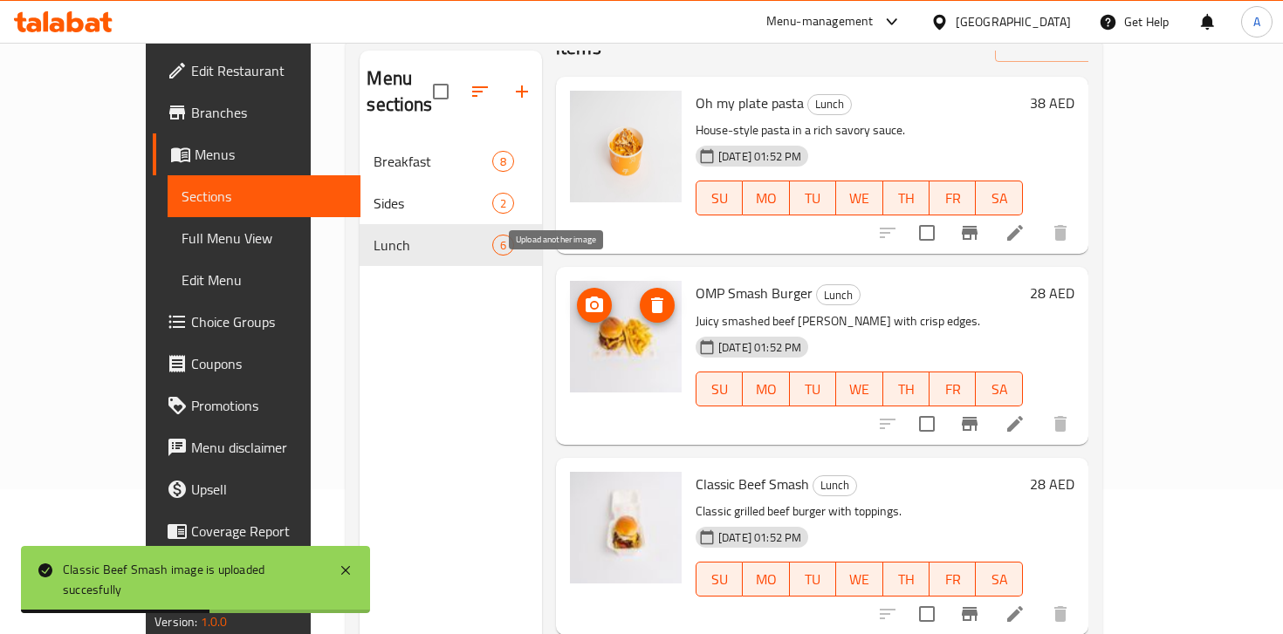
click at [577, 295] on span "upload picture" at bounding box center [594, 305] width 35 height 21
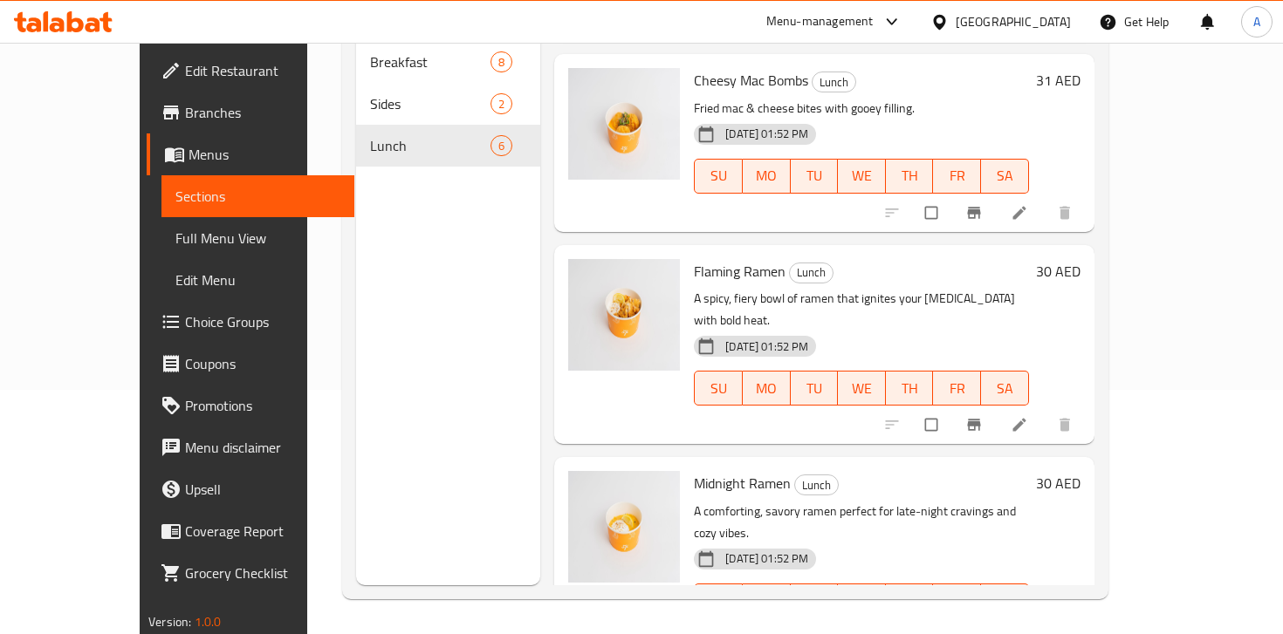
scroll to position [552, 0]
click at [1025, 630] on icon at bounding box center [1018, 636] width 13 height 13
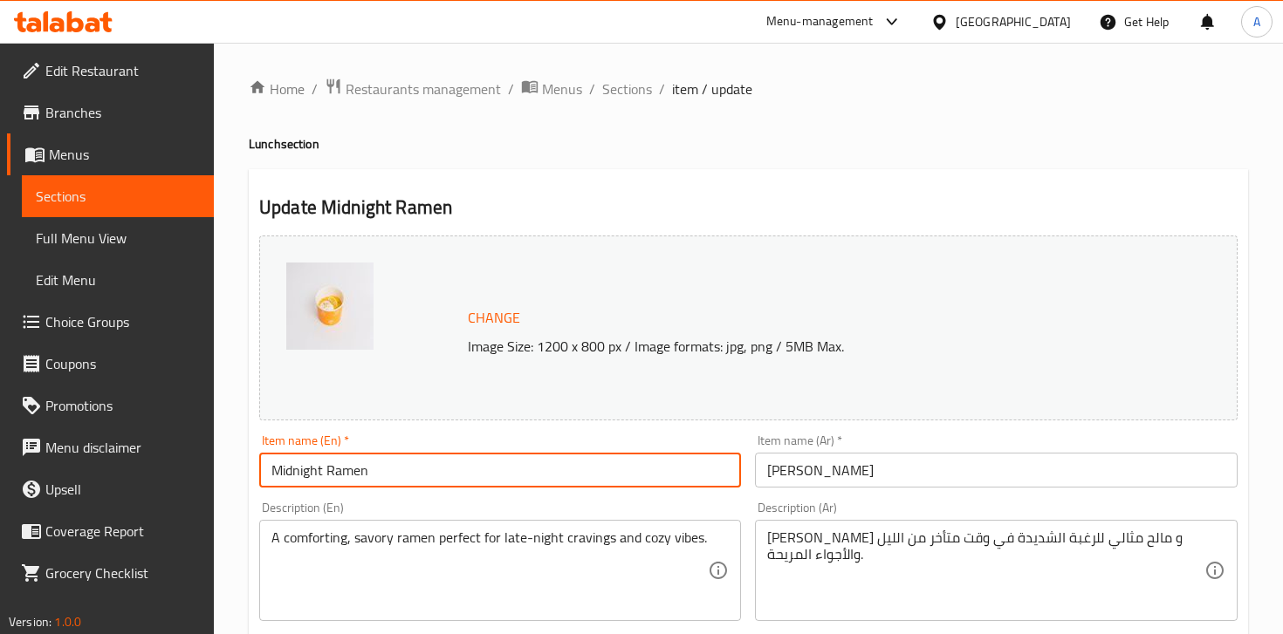
click at [283, 480] on input "Midnight Ramen" at bounding box center [500, 470] width 482 height 35
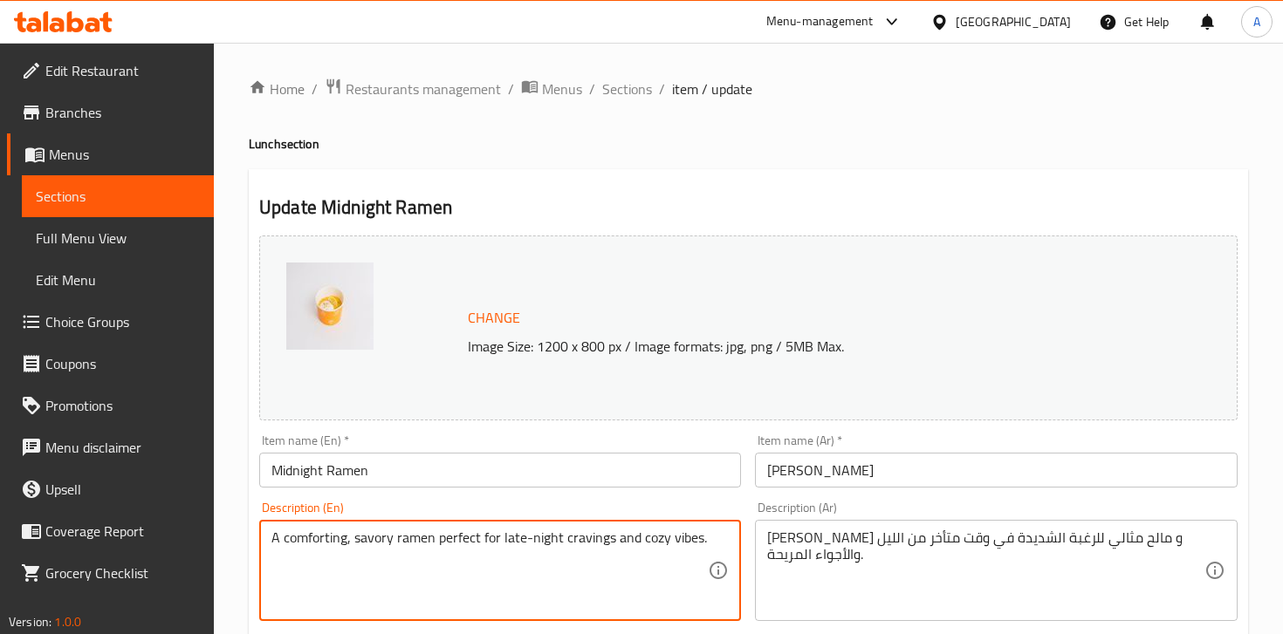
click at [449, 542] on textarea "A comforting, savory ramen perfect for late-night cravings and cozy vibes." at bounding box center [489, 571] width 436 height 83
paste textarea
type textarea "A comforting, savory ramen perfect for late-night cravings and cozy vibes."
paste textarea
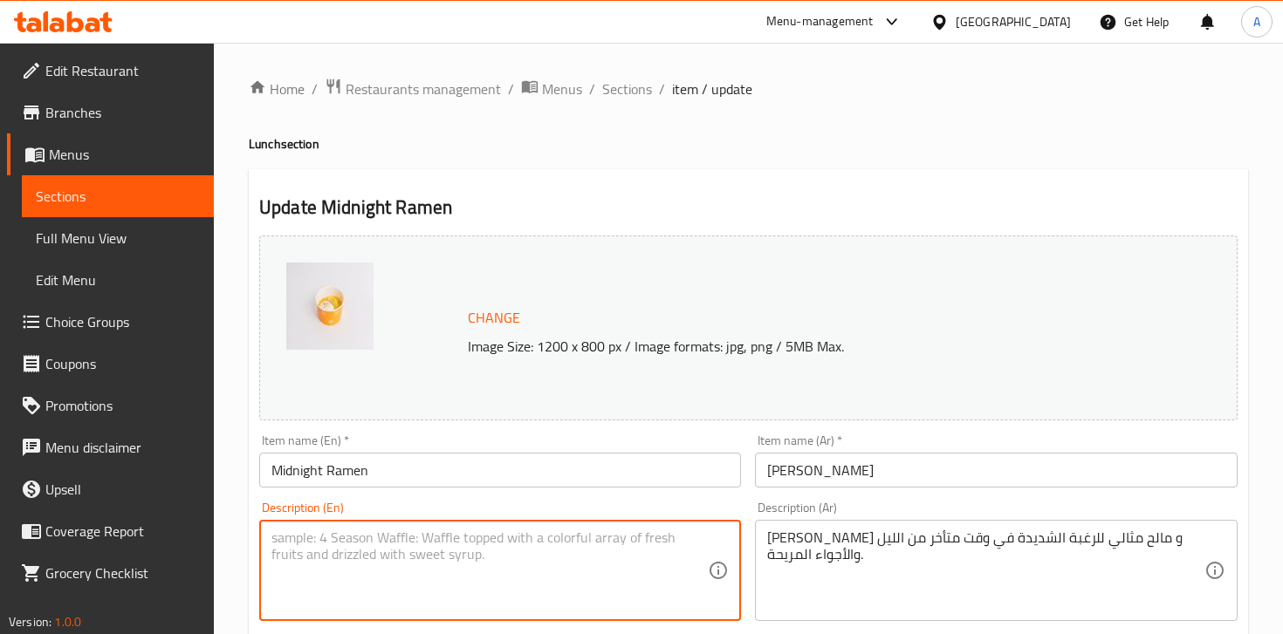
type textarea "A comforting, savory ramen perfect for late-night cravings and cozy vibes."
paste textarea
type textarea "A comforting, savory ramen perfect for late-night cravings and cozy vibes."
